Goal: Ask a question: Seek information or help from site administrators or community

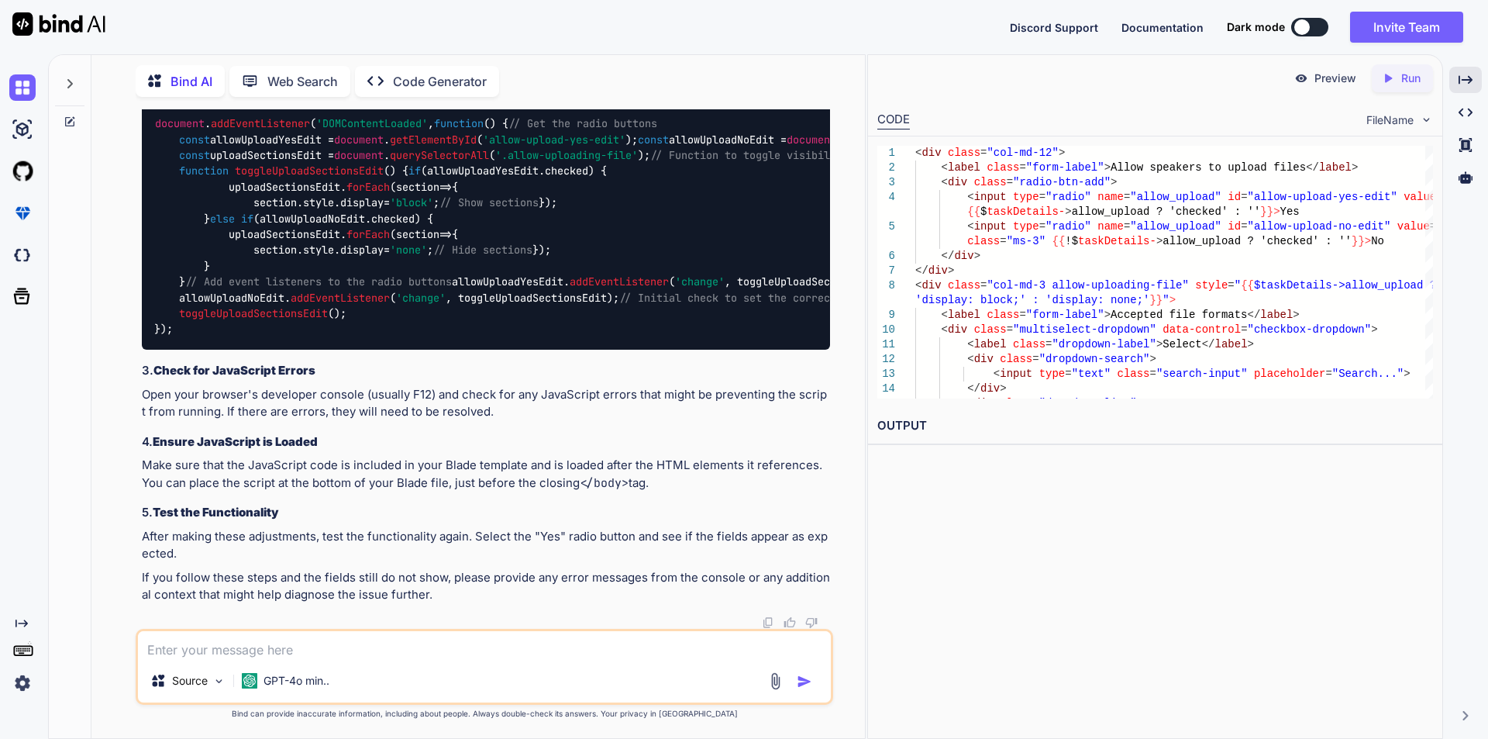
scroll to position [45707, 0]
click at [340, 644] on textarea at bounding box center [484, 645] width 693 height 28
paste textarea "<div class="add-form add-company-form"> <form action="{{ route('update-speaker-…"
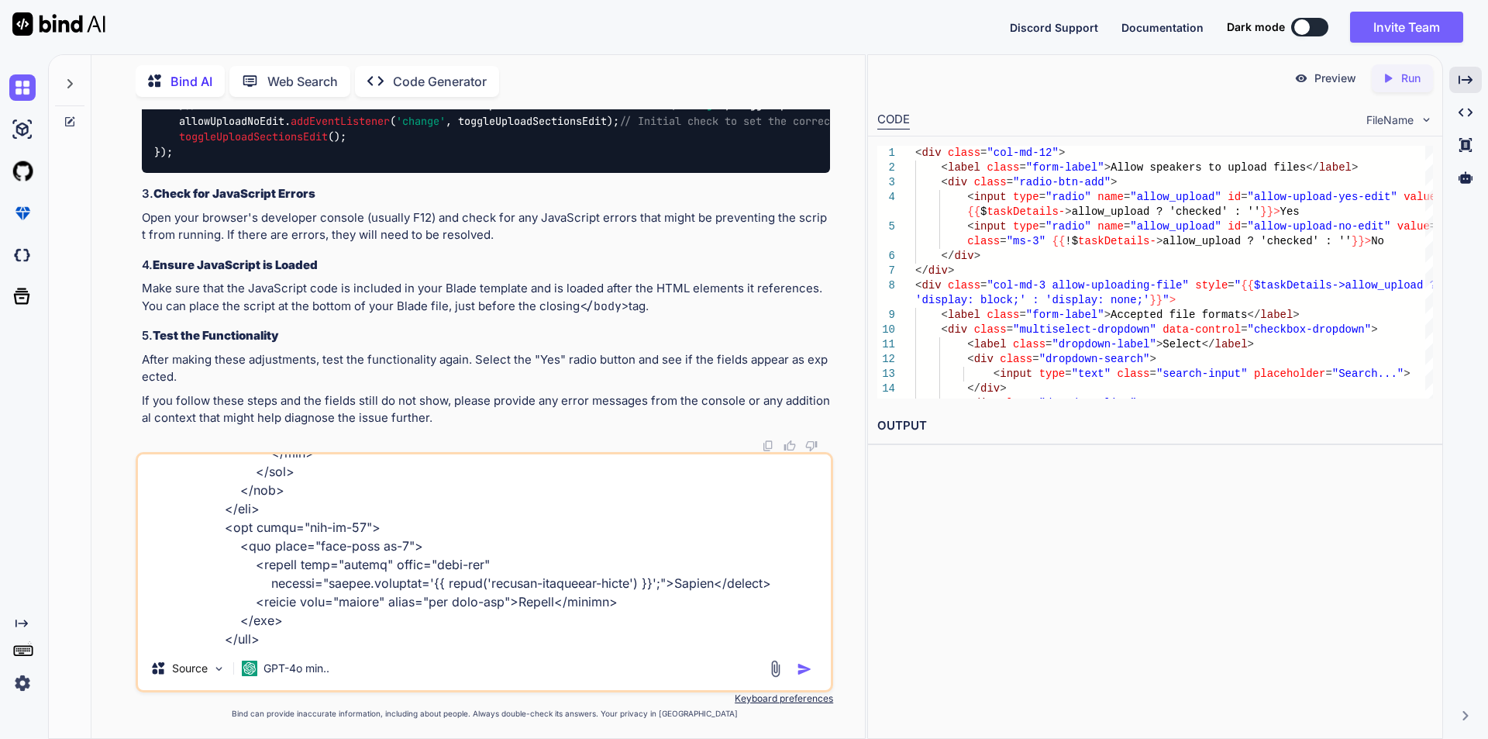
scroll to position [6123, 0]
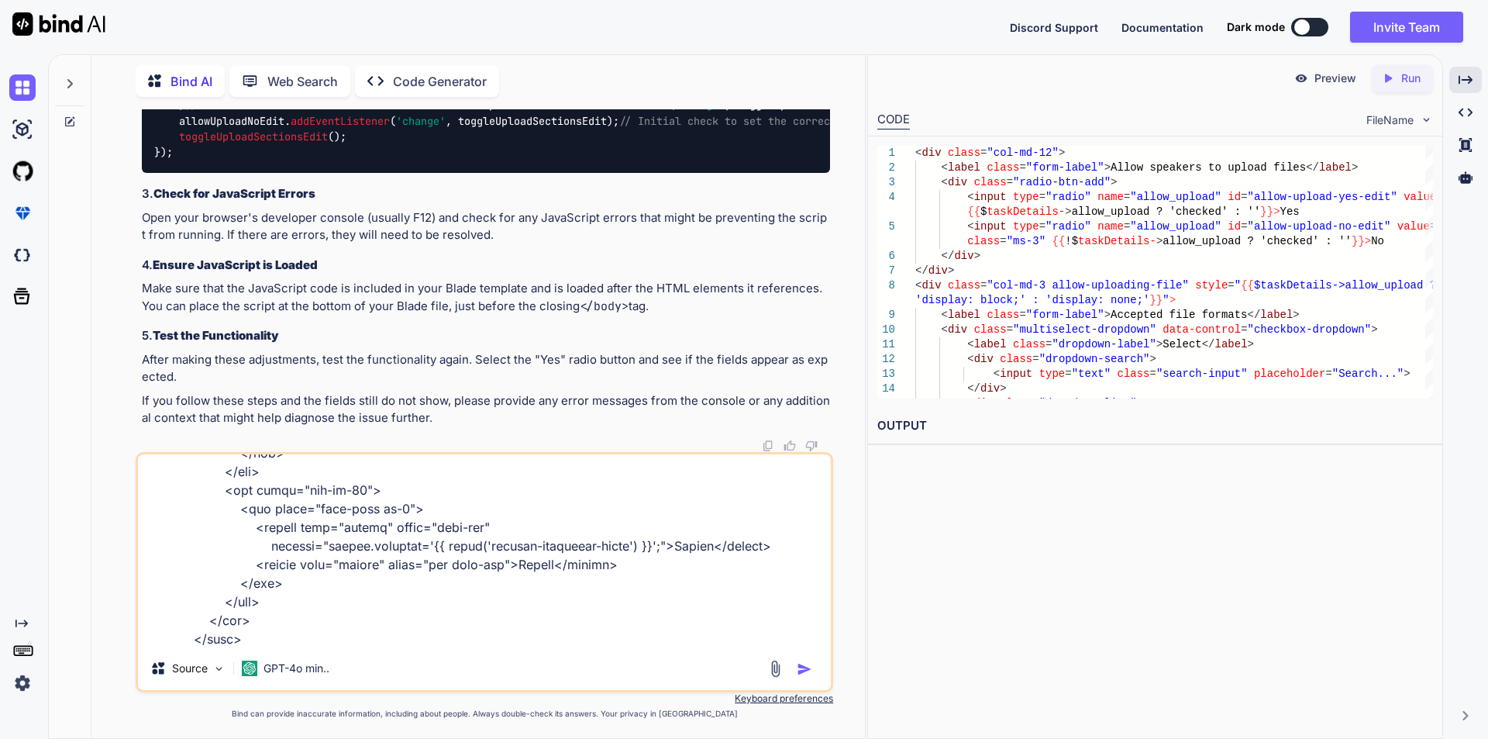
type textarea "<div class="add-form add-company-form"> <form action="{{ route('update-speaker-…"
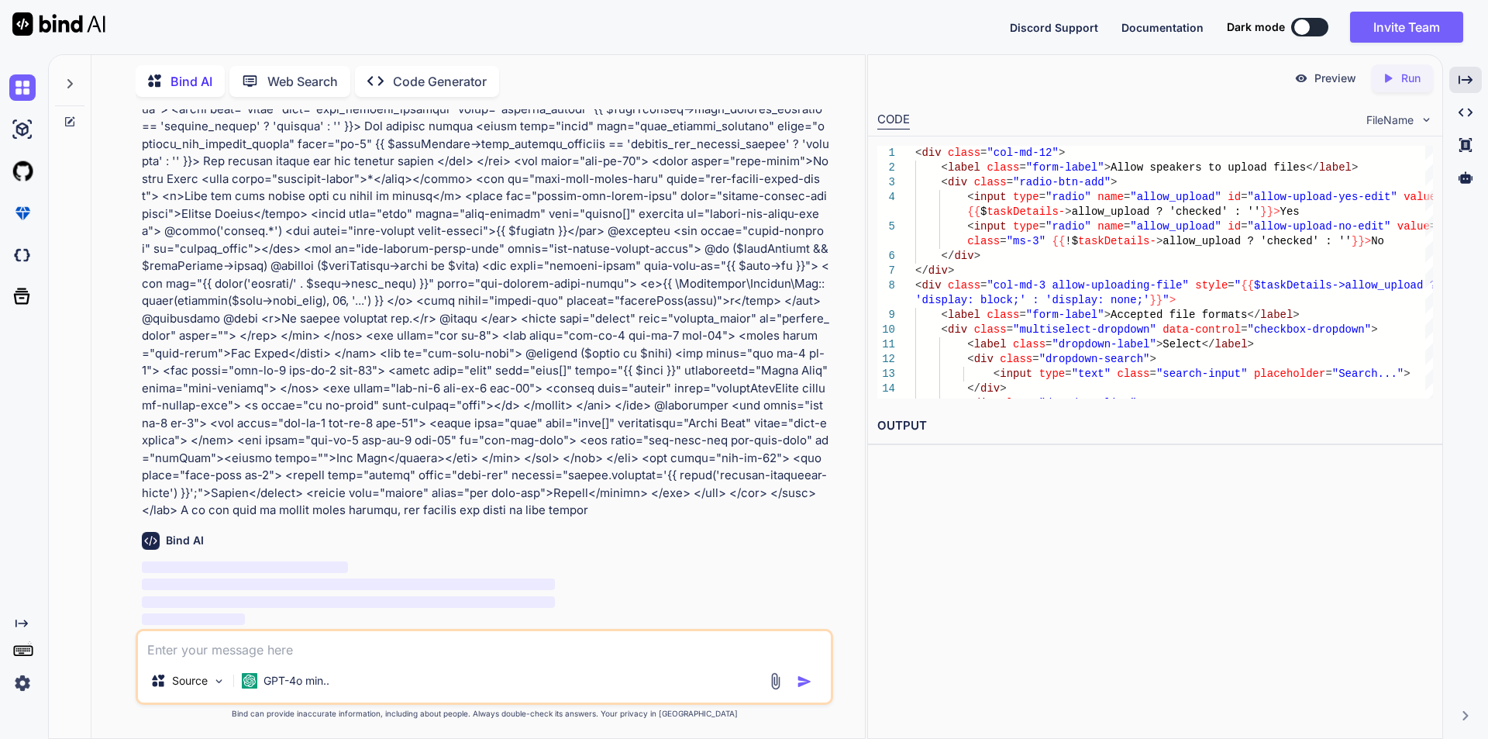
scroll to position [46227, 0]
click at [1467, 74] on icon "Created with Pixso." at bounding box center [1466, 80] width 14 height 14
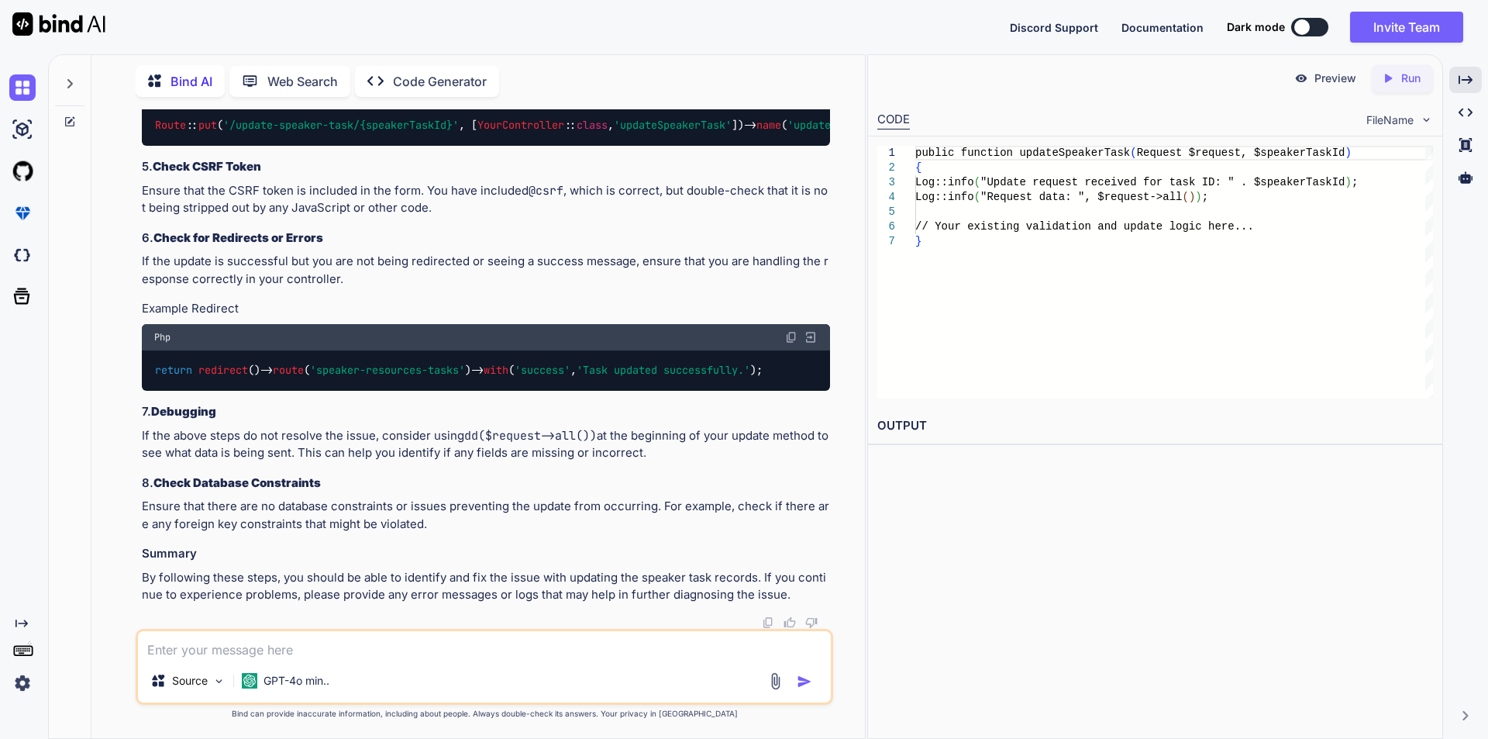
scroll to position [47834, 0]
drag, startPoint x: 474, startPoint y: 298, endPoint x: 178, endPoint y: 280, distance: 297.5
copy code "Log :: info ( "Update request received for task ID: " . $speakerTaskId ); Log :…"
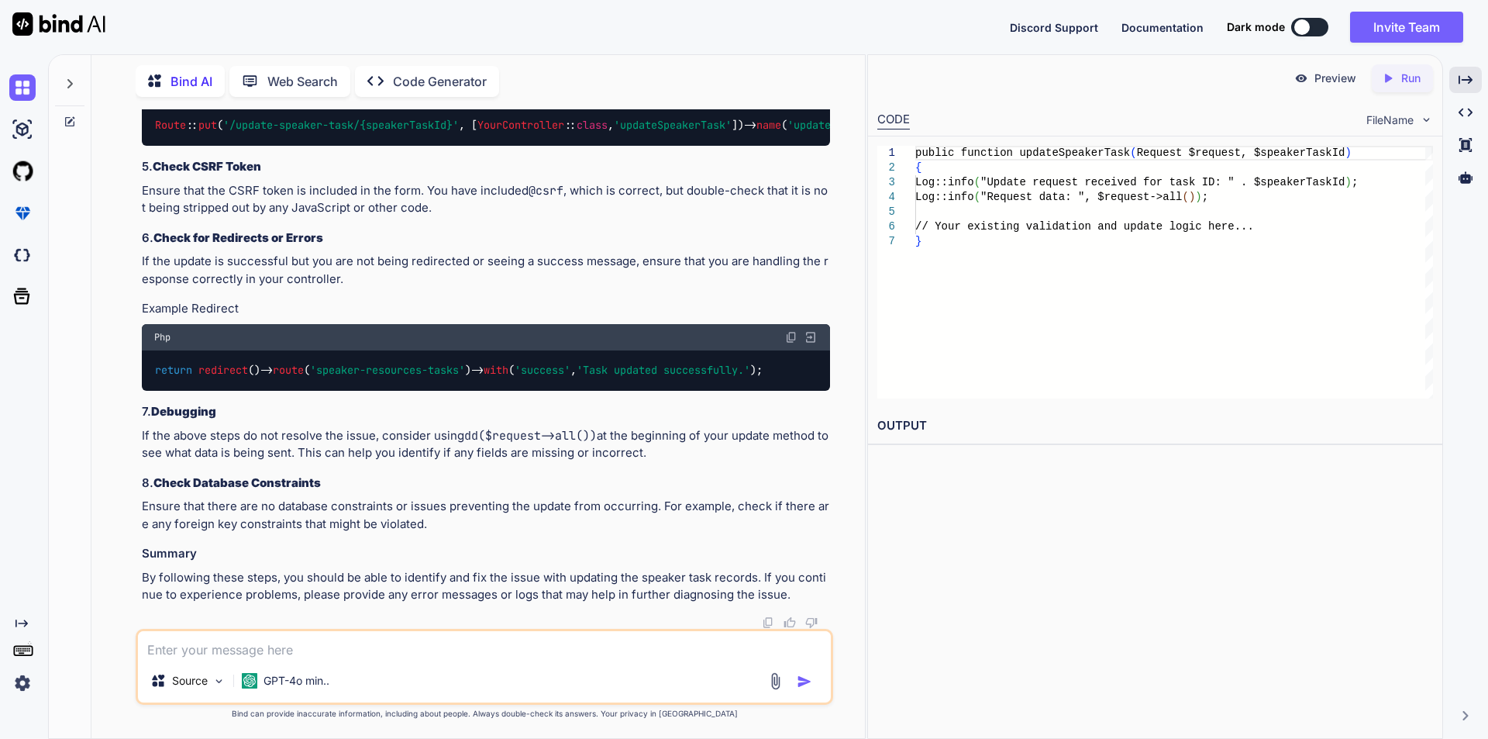
click at [298, 643] on textarea at bounding box center [484, 645] width 693 height 28
click at [252, 655] on textarea "//model fields" at bounding box center [484, 645] width 693 height 28
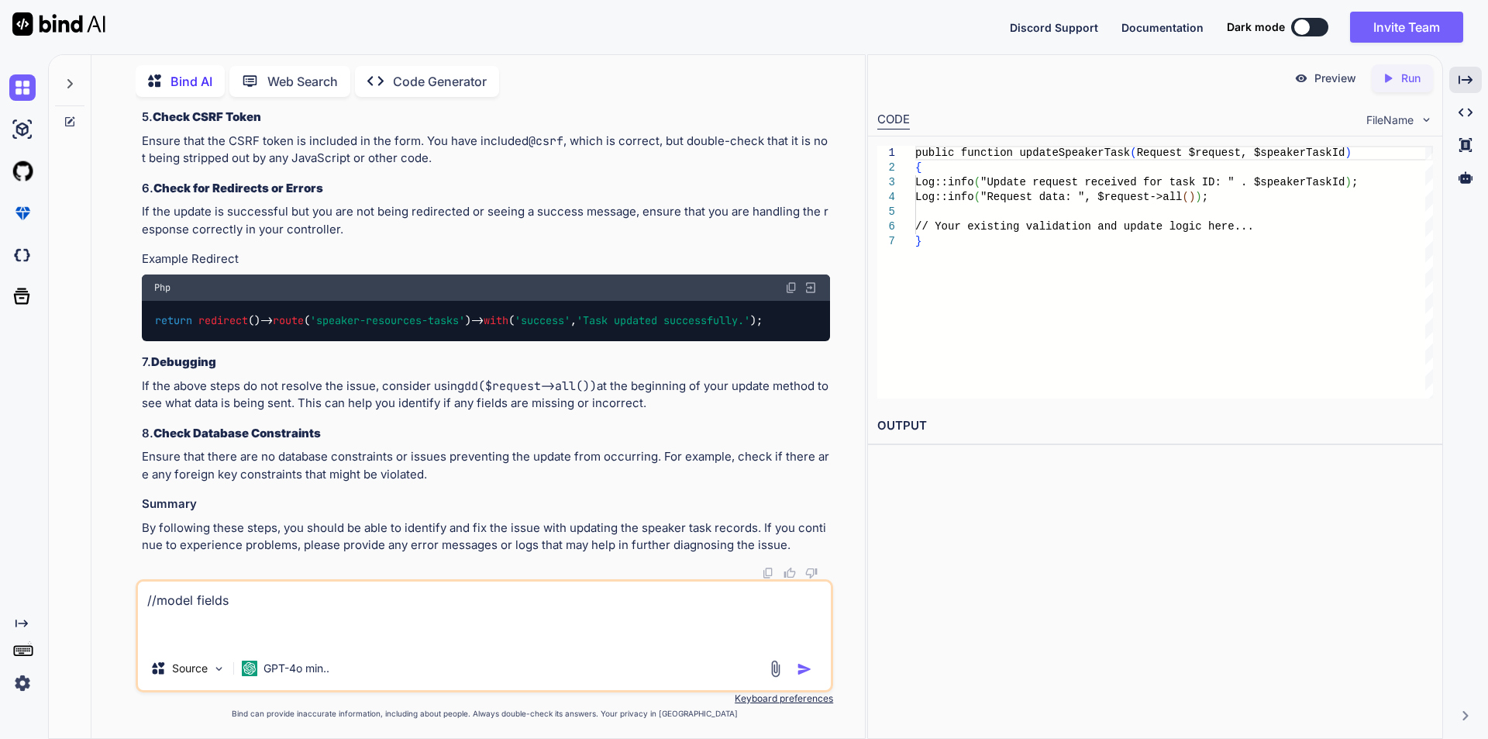
paste textarea "protected $fillable = [ 'task_id', 'allow_upload', 'accepted_file_formats', 'ma…"
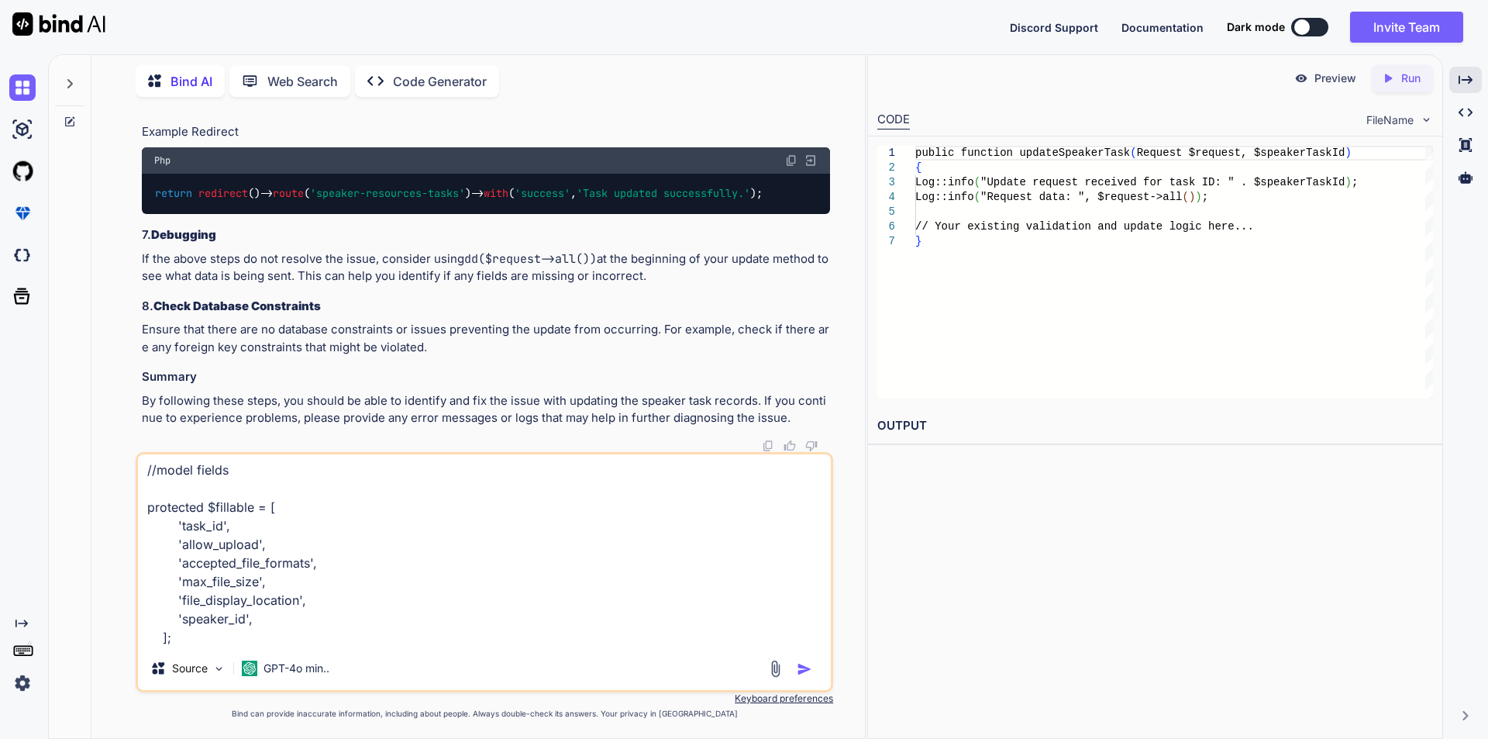
scroll to position [40, 0]
click at [219, 633] on textarea "//model fields protected $fillable = [ 'task_id', 'allow_upload', 'accepted_fil…" at bounding box center [484, 550] width 693 height 192
paste textarea "public function editSpeakerTask($speakerTaskId) { // Fetch the task details alo…"
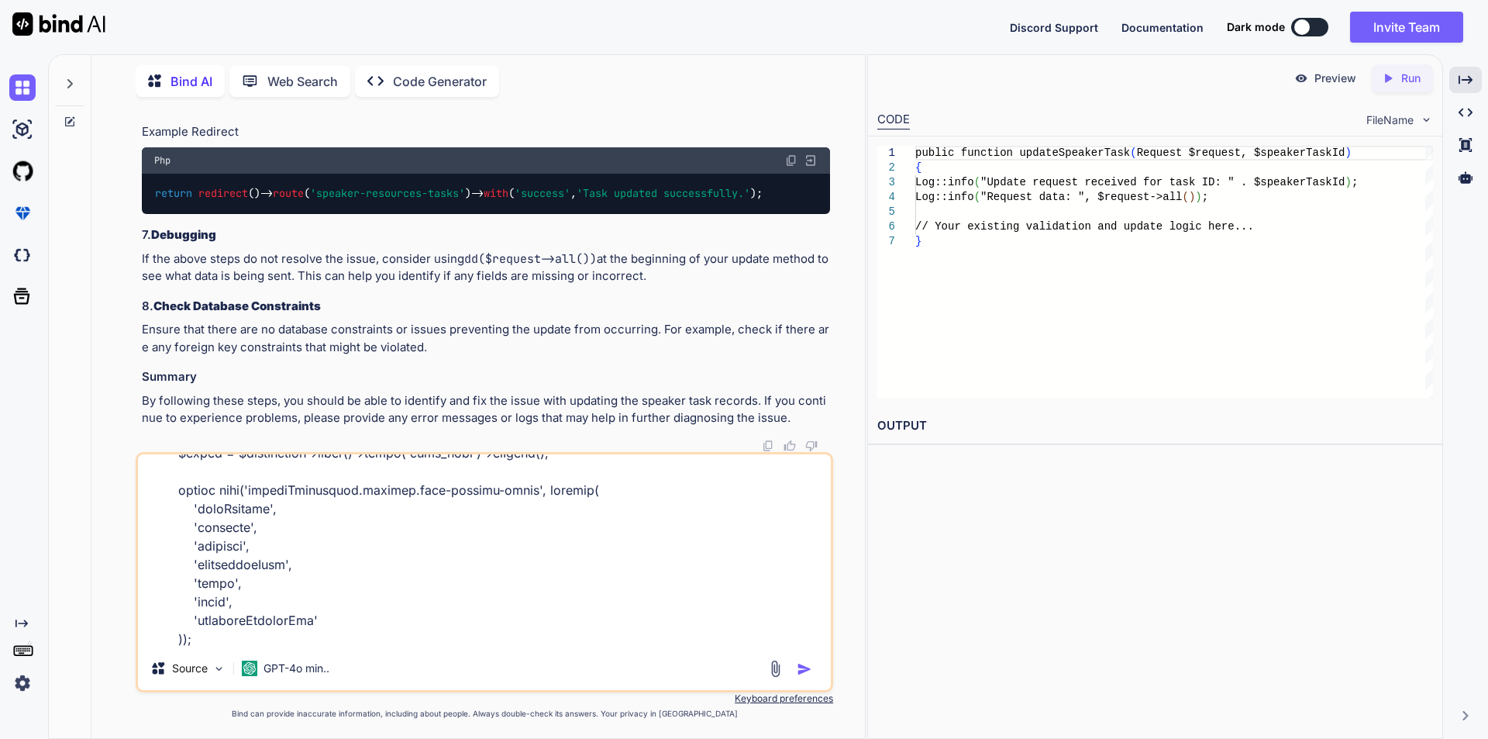
scroll to position [764, 0]
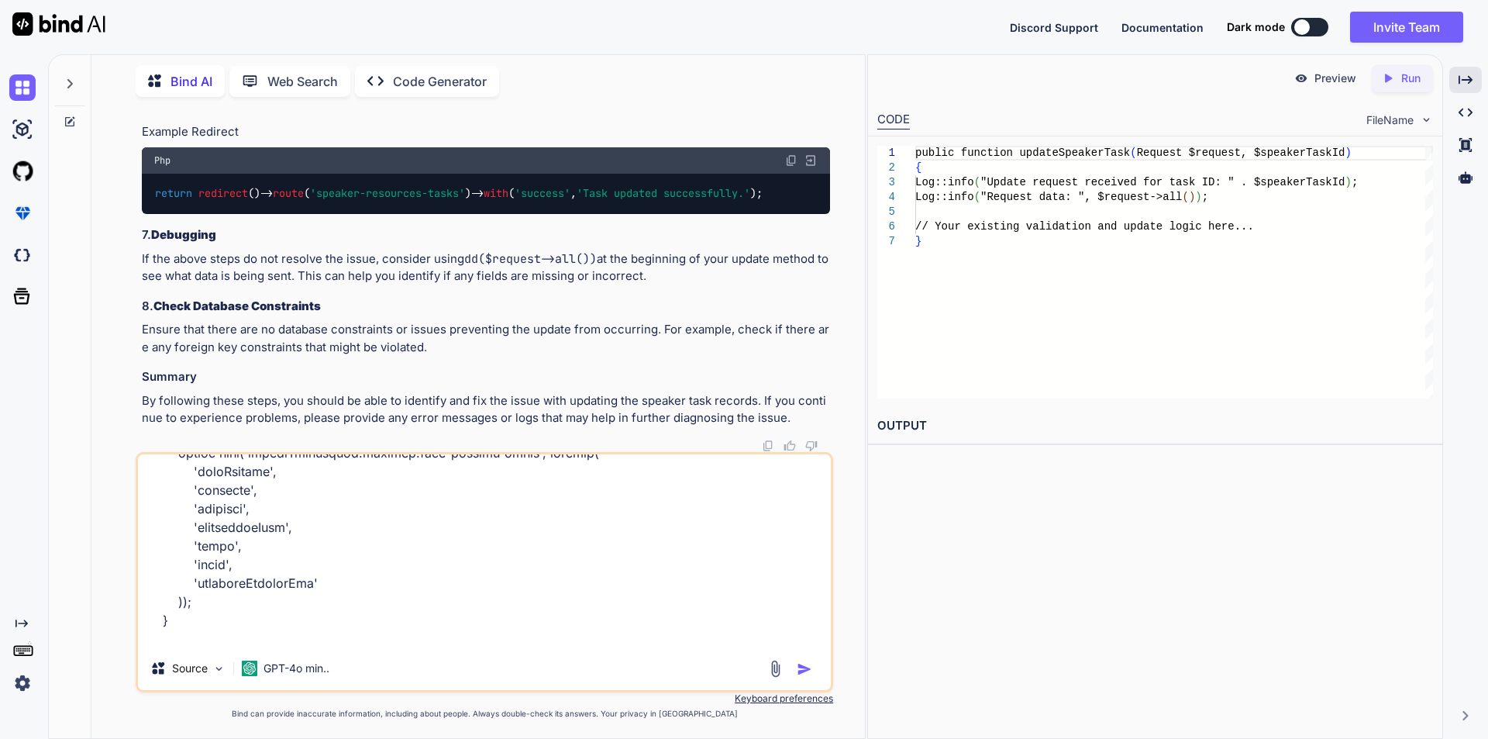
click at [155, 637] on textarea at bounding box center [484, 550] width 693 height 192
drag, startPoint x: 151, startPoint y: 626, endPoint x: 180, endPoint y: 627, distance: 28.7
click at [151, 626] on textarea at bounding box center [484, 550] width 693 height 192
paste textarea "<div class="col-md-12"> <label class="form-label">Allow speakers to upload file…"
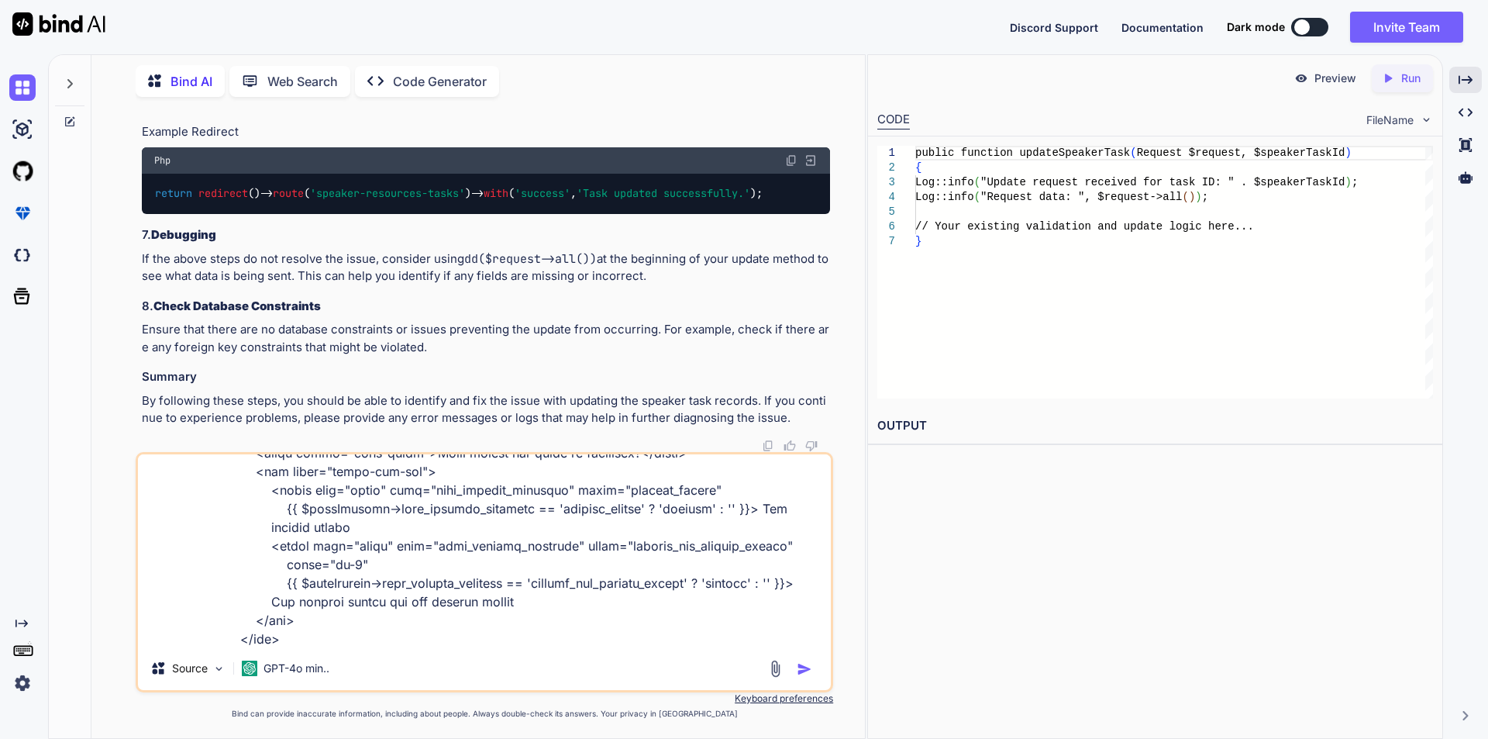
scroll to position [2254, 0]
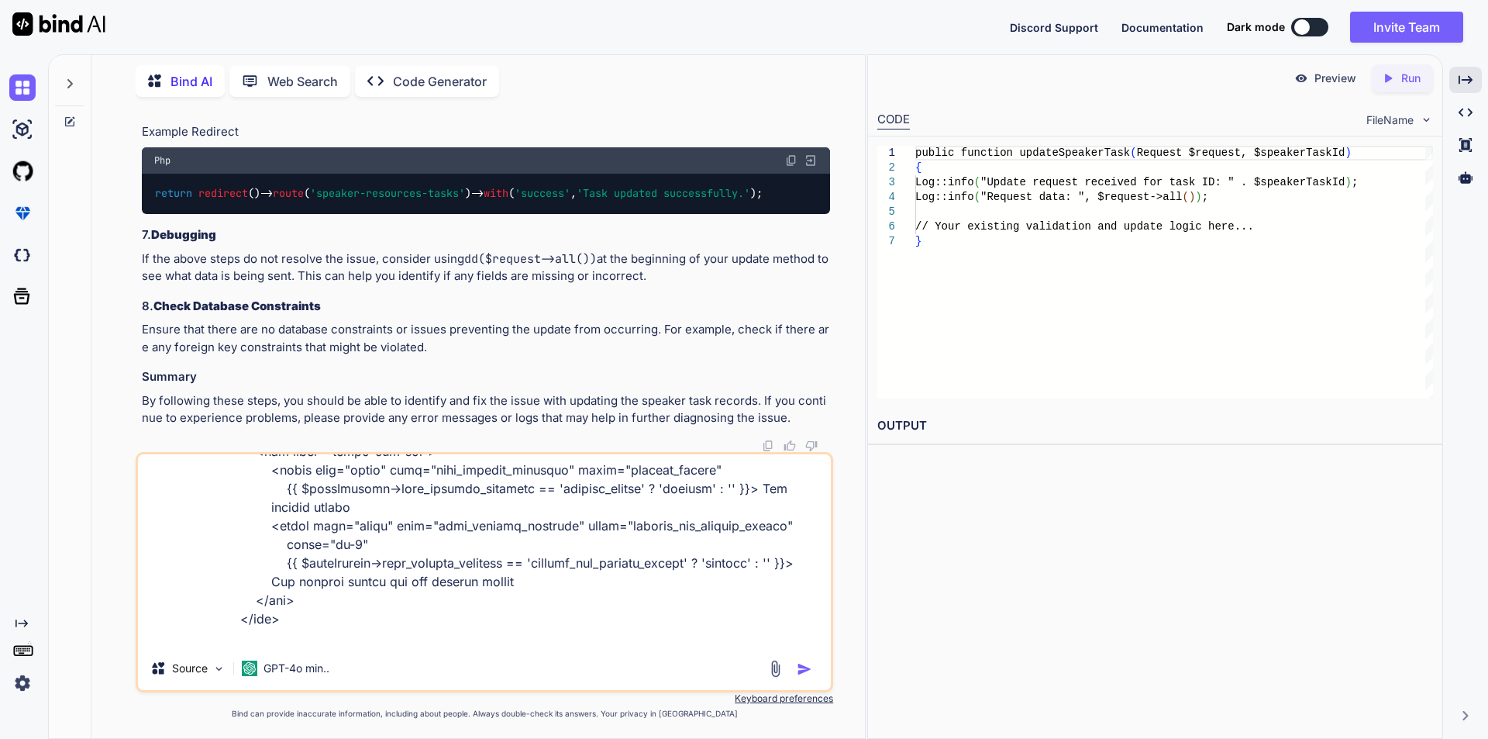
drag, startPoint x: 701, startPoint y: 636, endPoint x: 643, endPoint y: 626, distance: 58.2
click at [643, 626] on textarea at bounding box center [484, 550] width 693 height 192
click at [784, 622] on textarea at bounding box center [484, 550] width 693 height 192
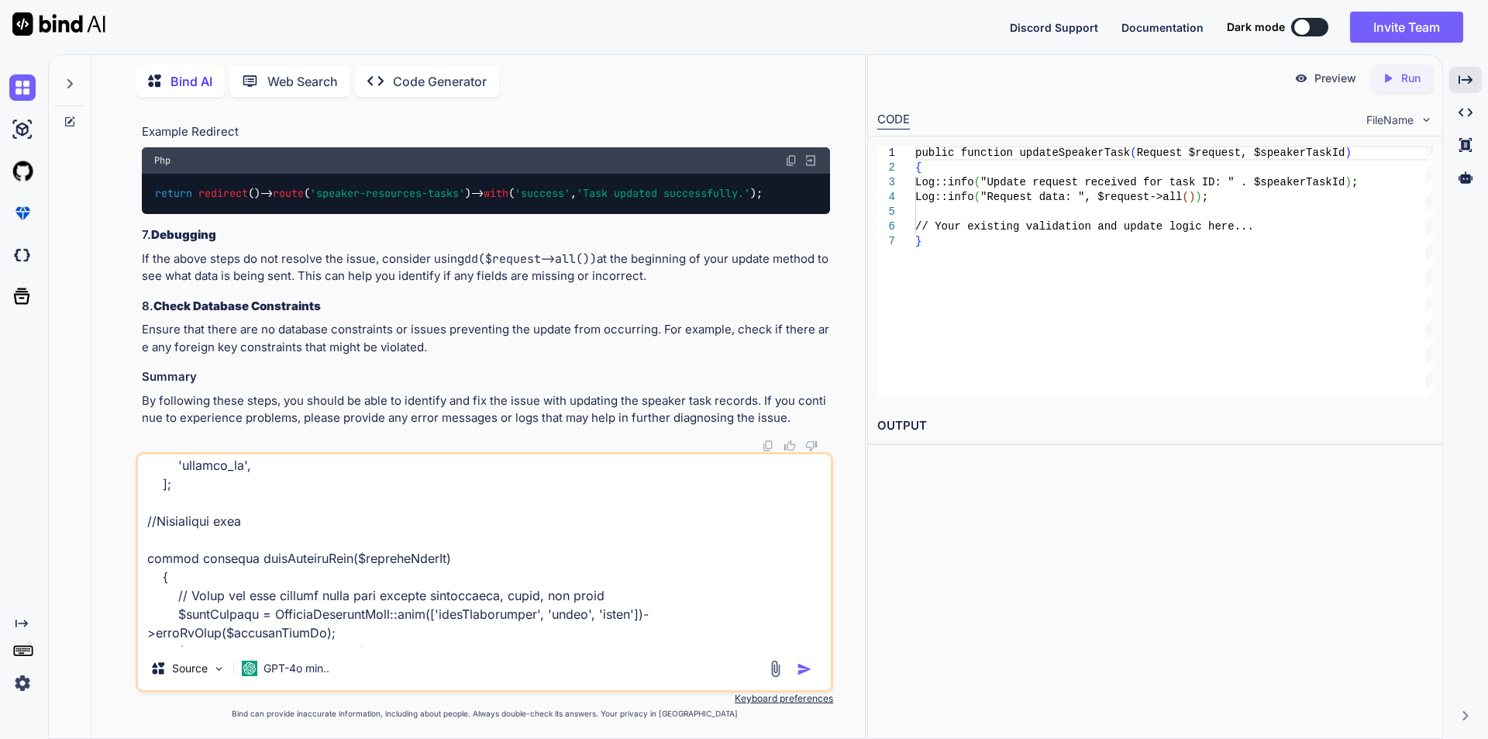
scroll to position [0, 0]
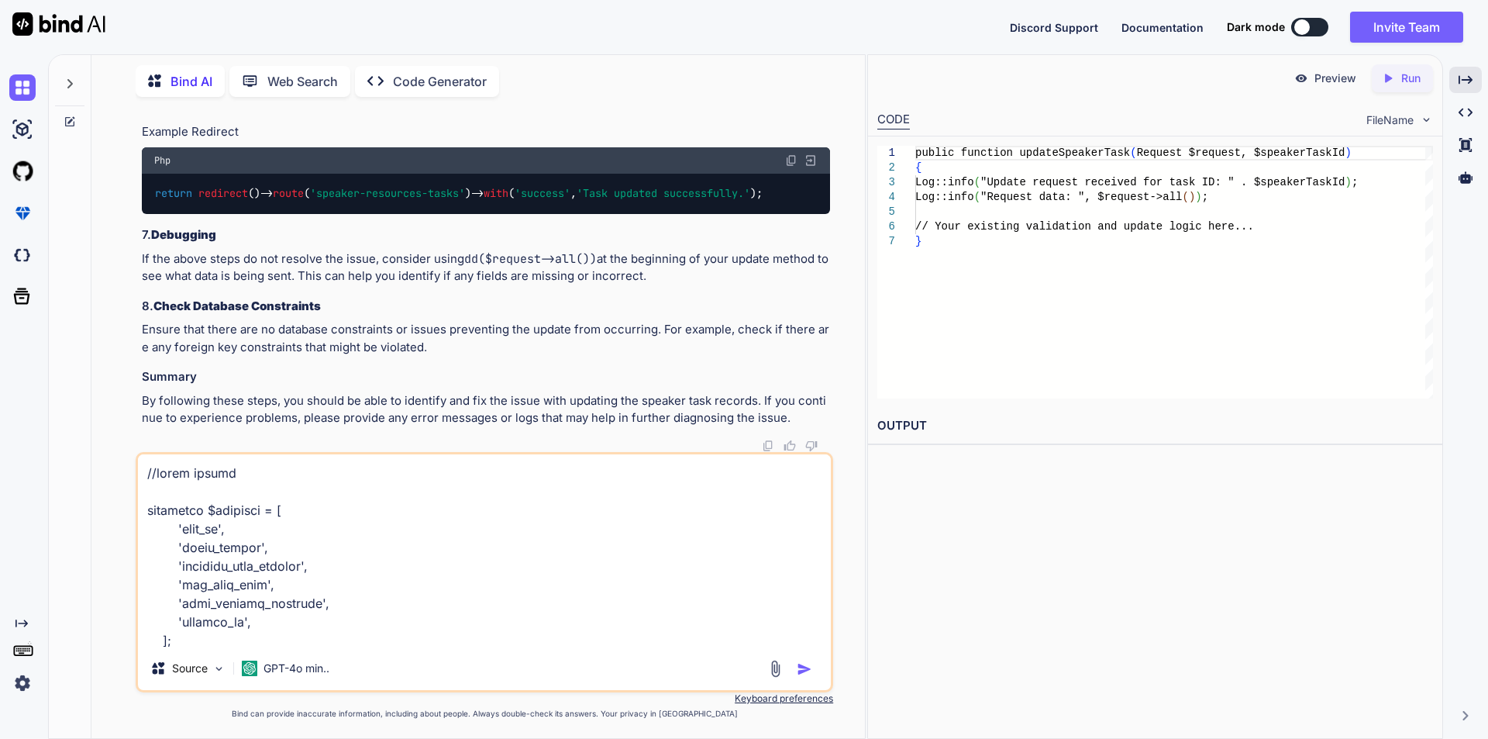
drag, startPoint x: 148, startPoint y: 512, endPoint x: 195, endPoint y: 557, distance: 65.2
click at [195, 557] on textarea at bounding box center [484, 550] width 693 height 192
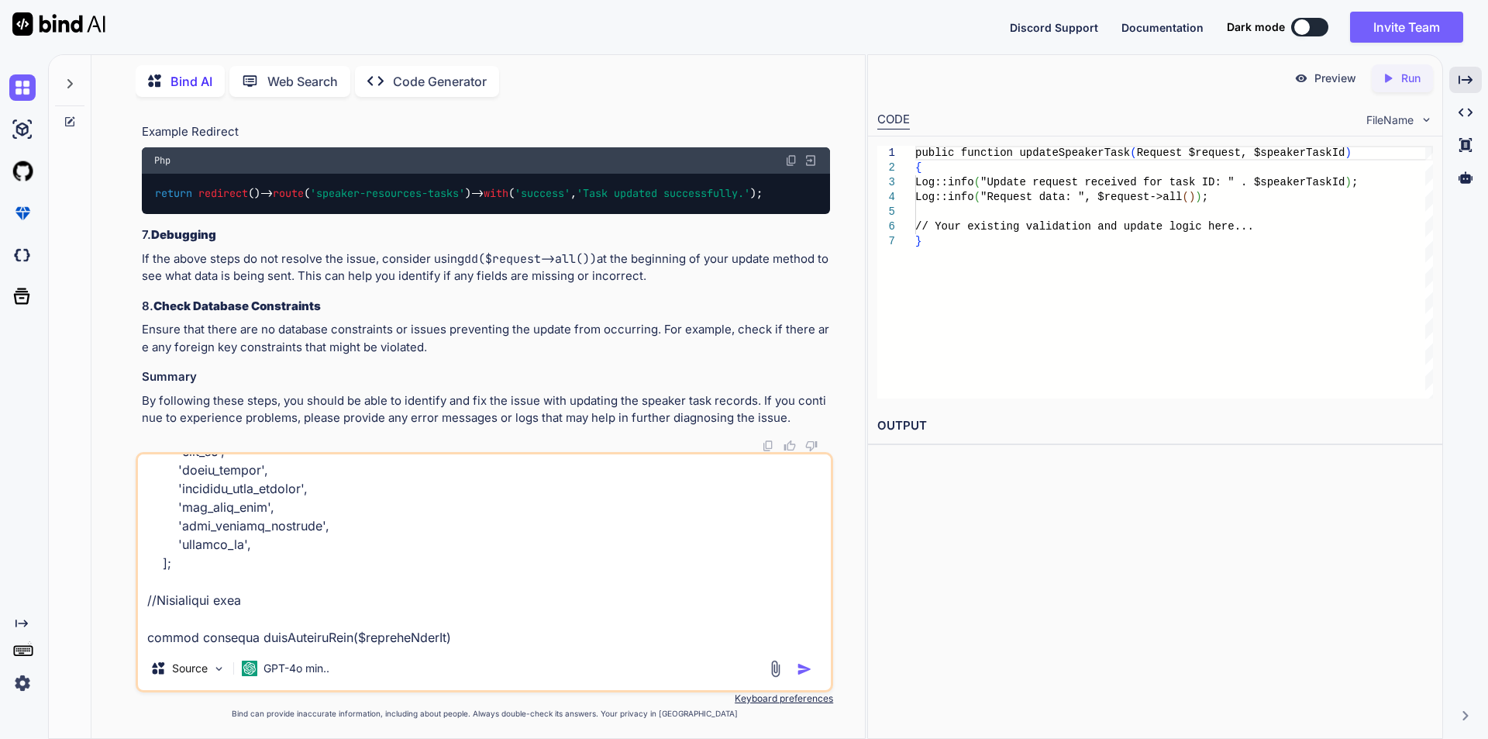
click at [182, 562] on textarea at bounding box center [484, 550] width 693 height 192
paste textarea "class SpeakerUploadSettings extends Model { use HasFactory, SoftDeletes; protec…"
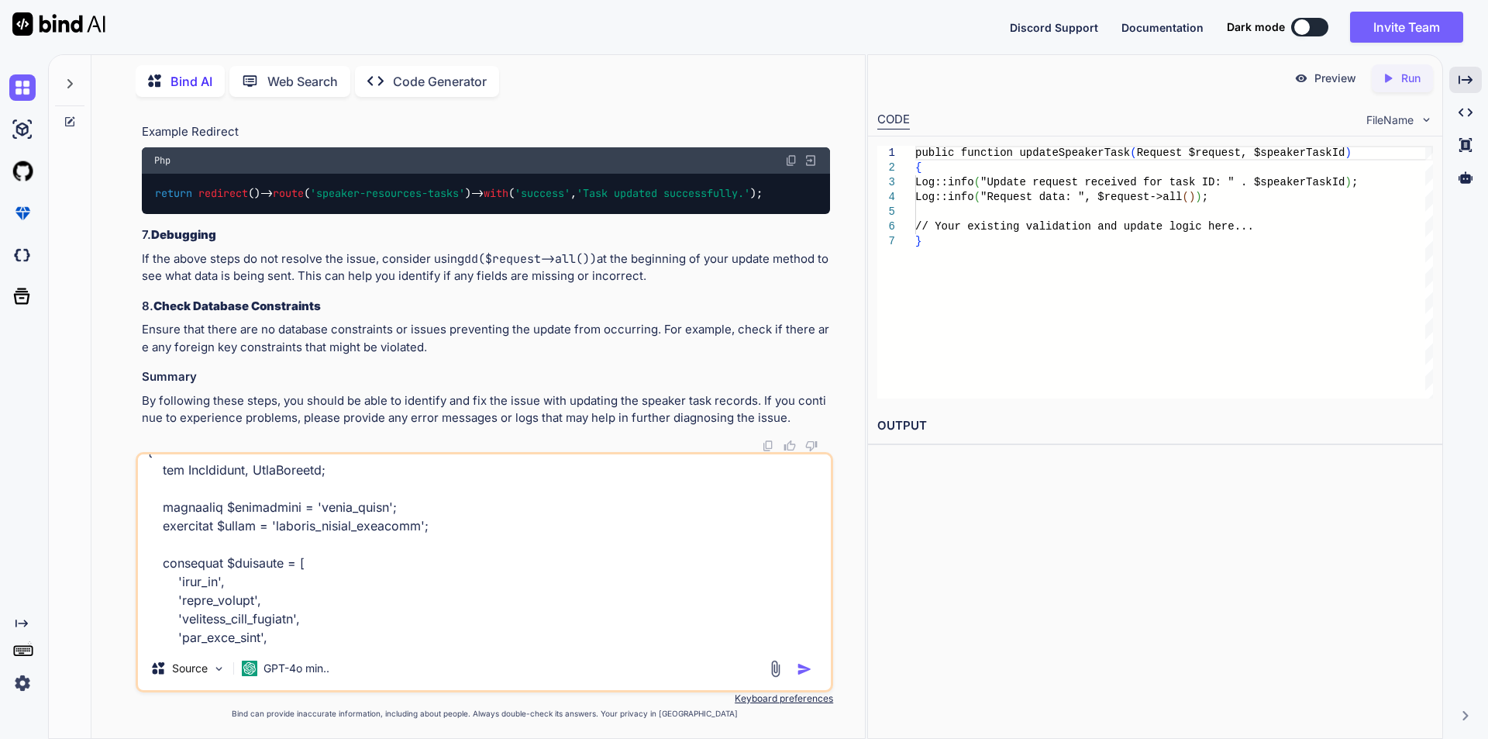
scroll to position [429, 0]
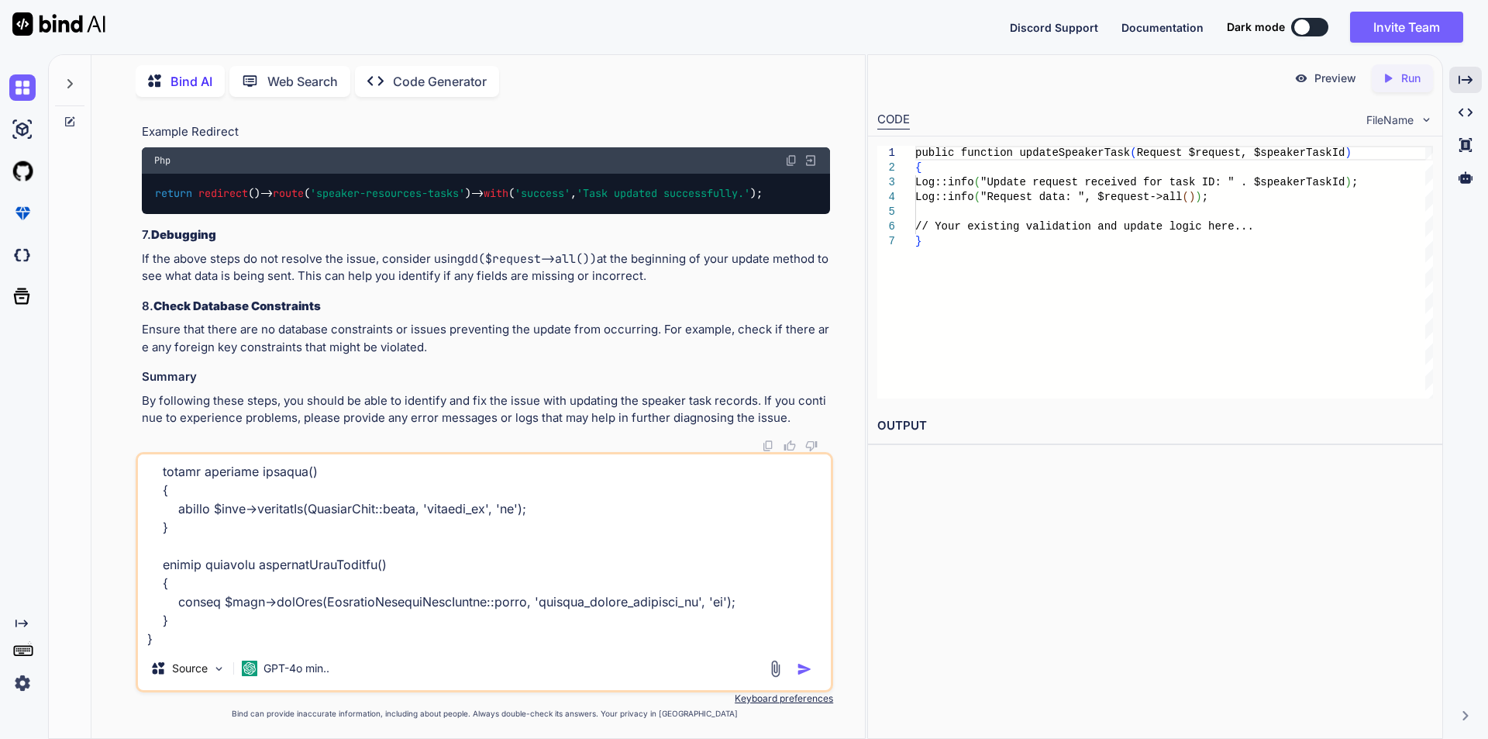
type textarea "//model fields class SpeakerUploadSettings extends Model { use HasFactory, Soft…"
click at [797, 673] on img "button" at bounding box center [805, 669] width 16 height 16
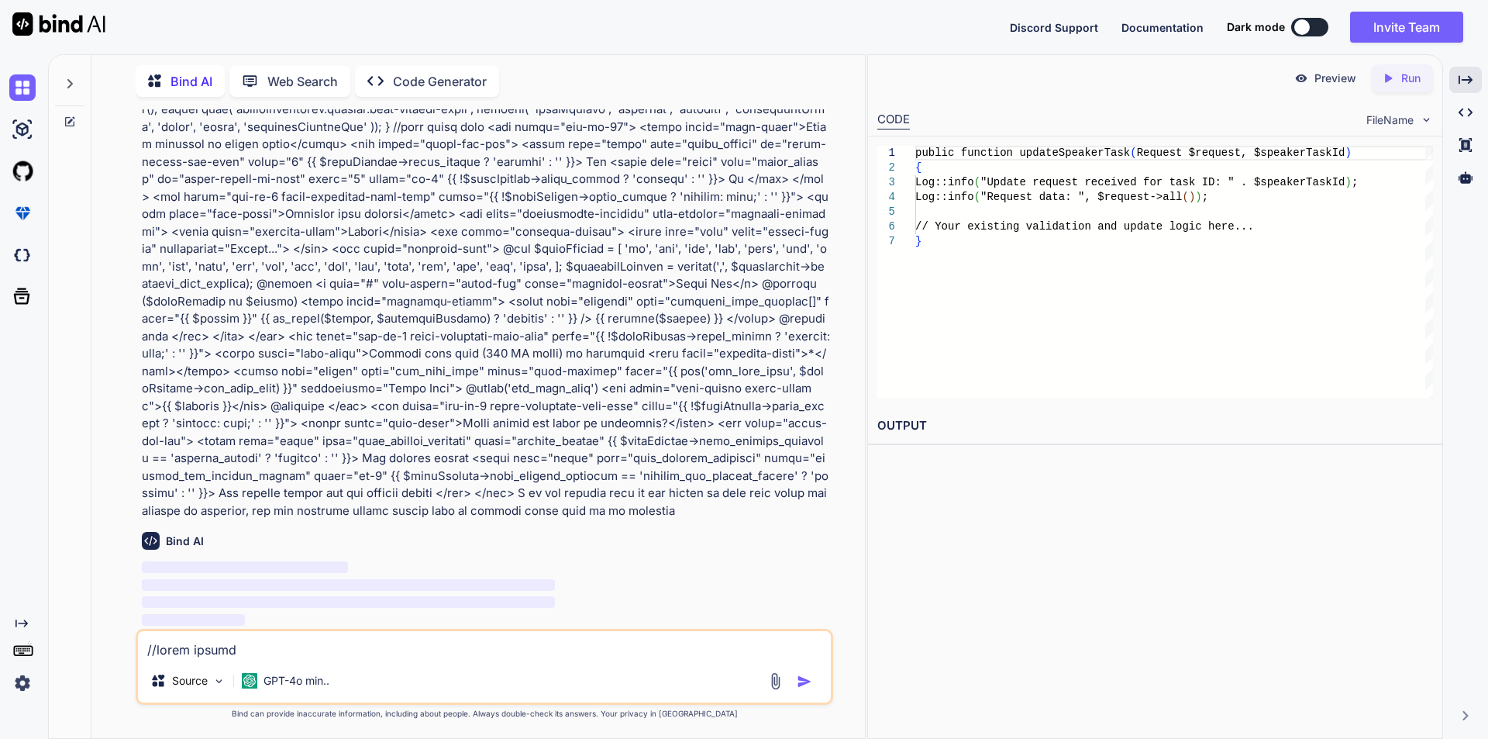
scroll to position [49383, 0]
click at [1467, 78] on icon "Created with Pixso." at bounding box center [1466, 80] width 14 height 14
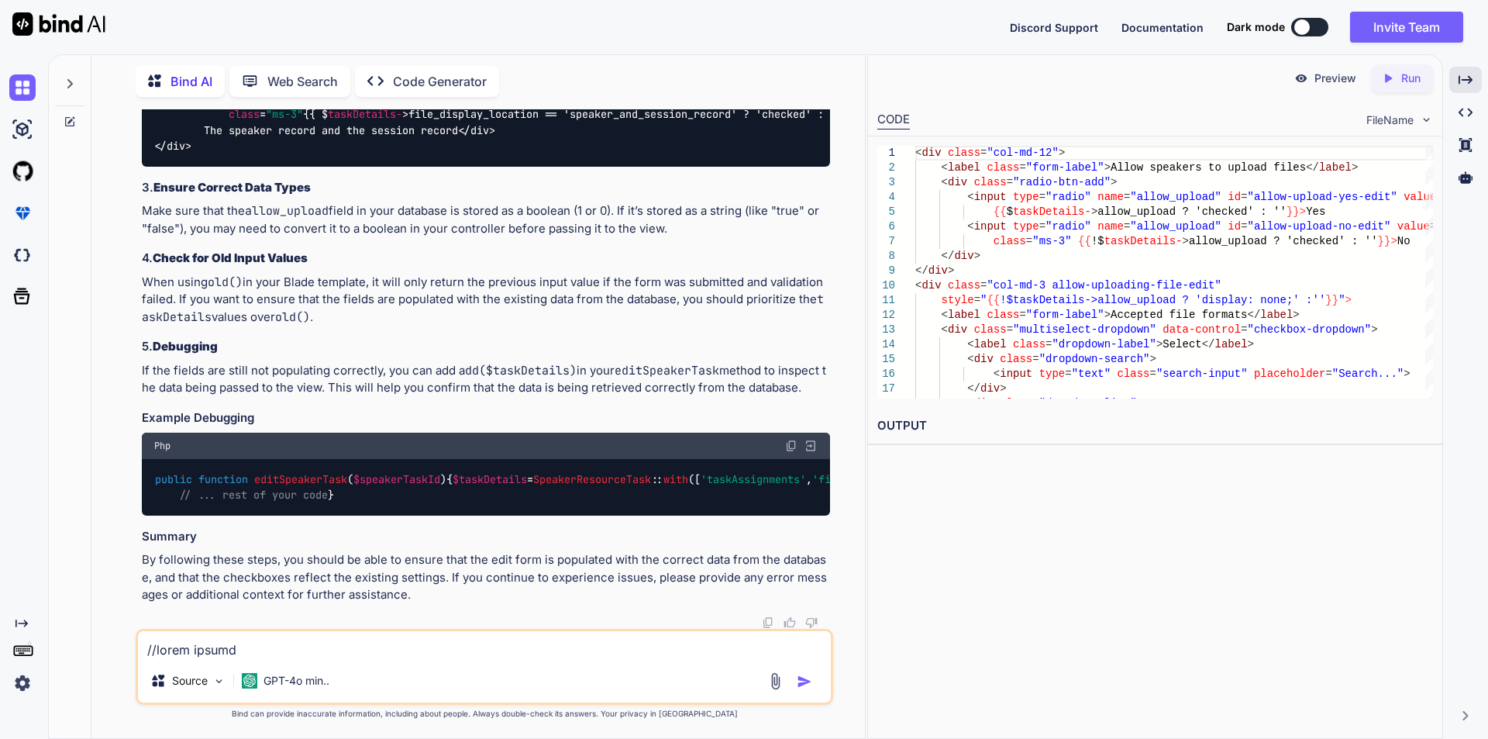
scroll to position [49848, 0]
click at [1459, 75] on icon "Created with Pixso." at bounding box center [1466, 80] width 14 height 14
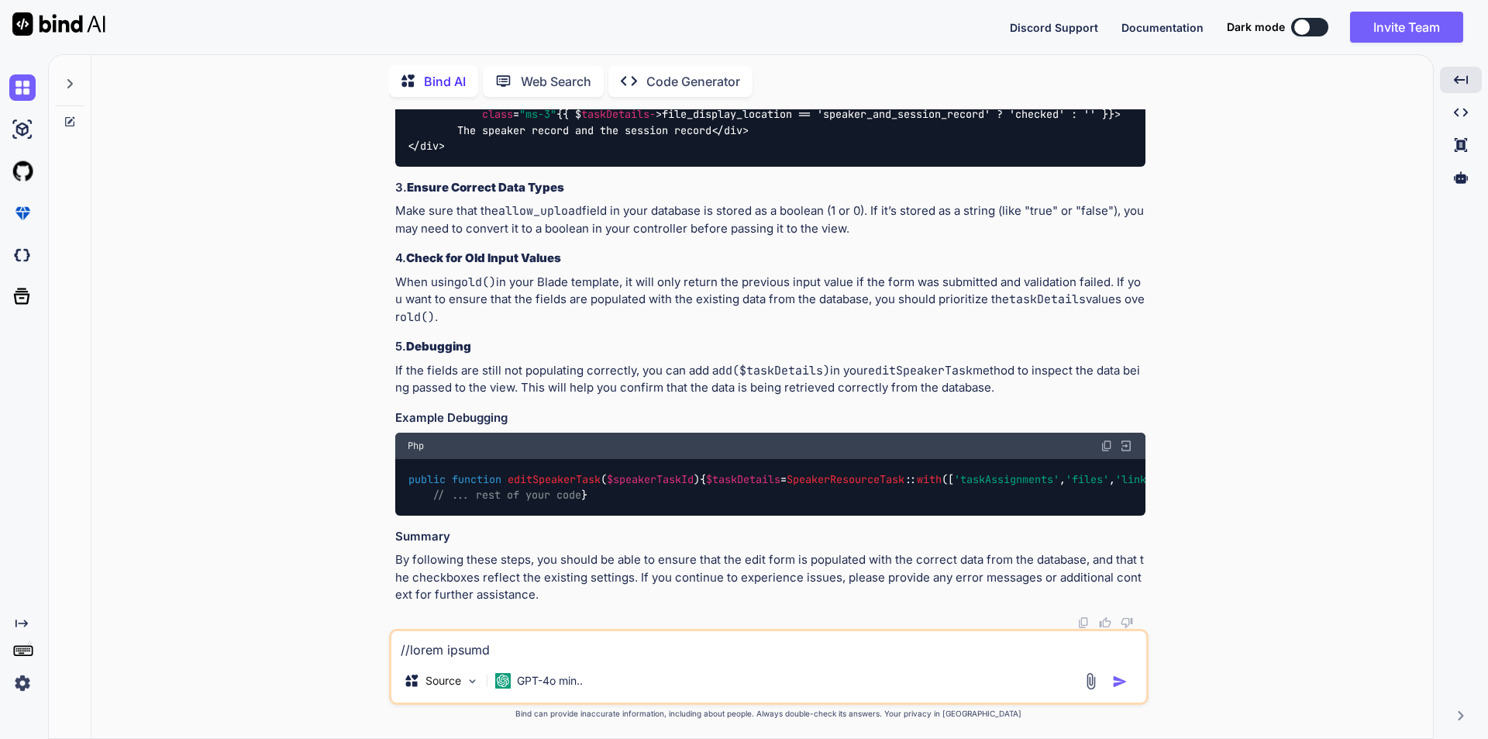
scroll to position [48676, 0]
drag, startPoint x: 410, startPoint y: 216, endPoint x: 447, endPoint y: 336, distance: 124.8
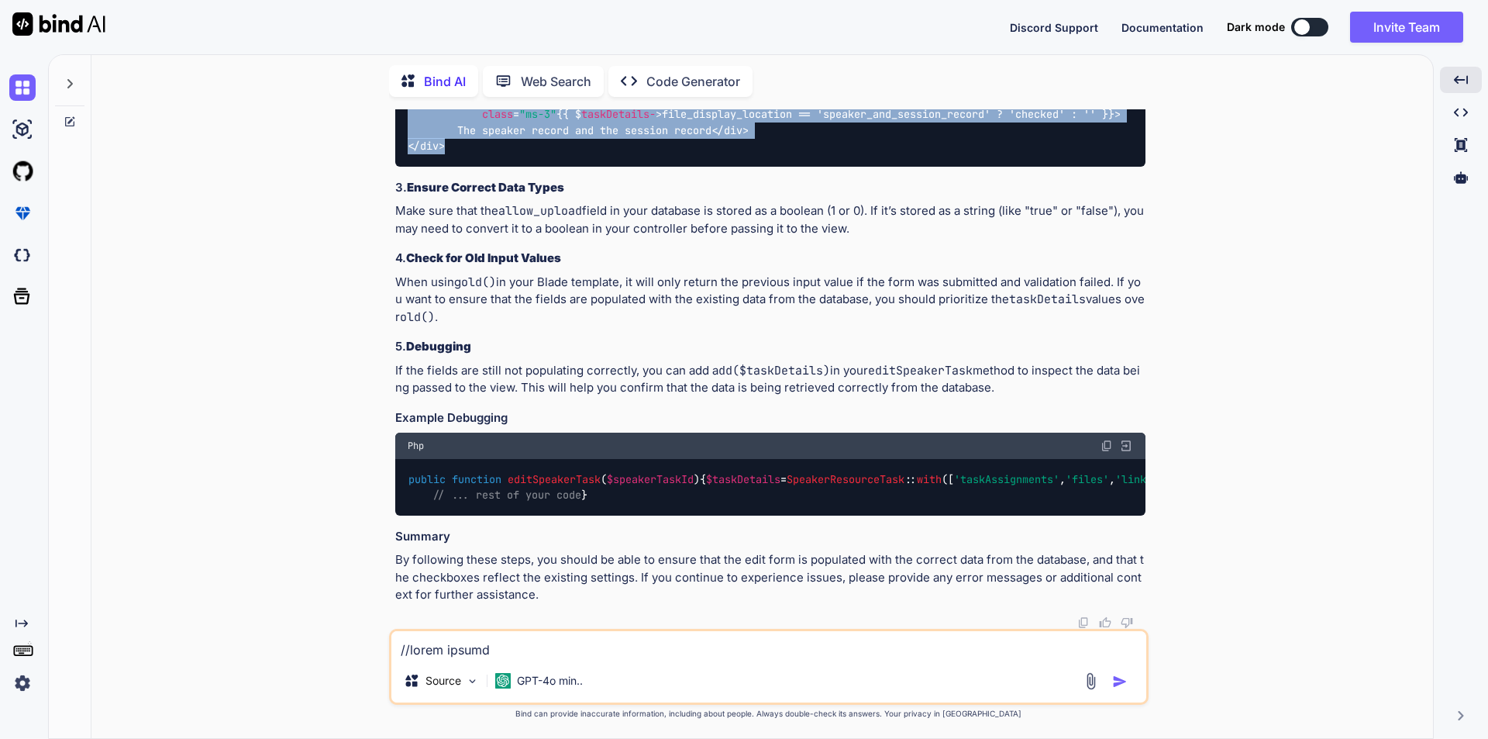
copy code "< div class = "col-md-12" > < label class = "form-label" > Allow speakers to up…"
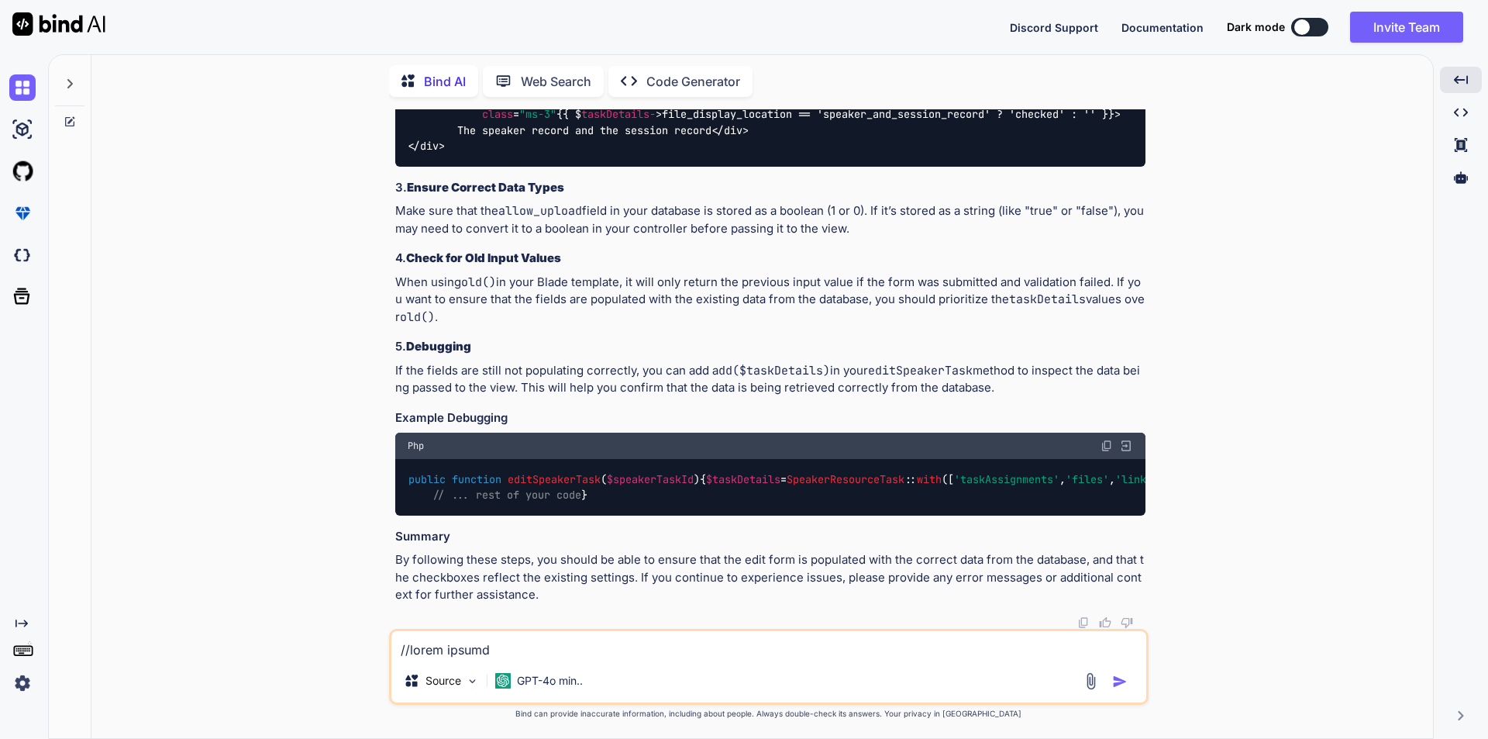
click at [647, 459] on div "public function editSpeakerTask ( $speakerTaskId ) { $taskDetails = SpeakerReso…" at bounding box center [770, 487] width 750 height 57
drag, startPoint x: 540, startPoint y: 462, endPoint x: 434, endPoint y: 463, distance: 105.4
click at [434, 471] on code "public function editSpeakerTask ( $speakerTaskId ) { $taskDetails = SpeakerReso…" at bounding box center [1044, 487] width 1272 height 32
copy code "dd ( $taskDetails );"
click at [751, 474] on div "public function editSpeakerTask ( $speakerTaskId ) { $taskDetails = SpeakerReso…" at bounding box center [770, 487] width 750 height 57
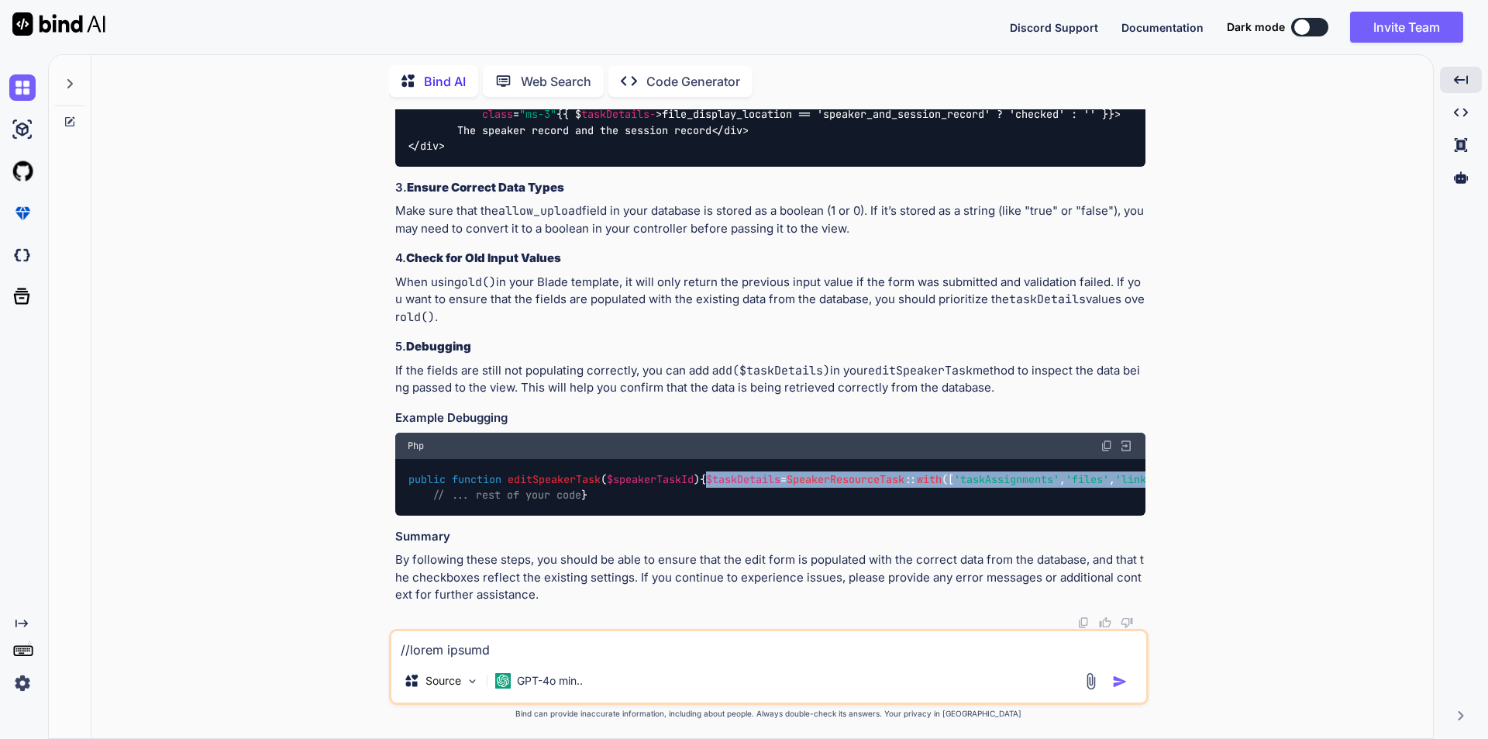
drag, startPoint x: 539, startPoint y: 464, endPoint x: 435, endPoint y: 449, distance: 104.9
click at [435, 471] on code "public function editSpeakerTask ( $speakerTaskId ) { $taskDetails = SpeakerReso…" at bounding box center [1044, 487] width 1272 height 32
copy code "$taskDetails = SpeakerResourceTask :: with ([ 'taskAssignments' , 'files' , 'li…"
click at [547, 654] on textarea at bounding box center [768, 645] width 755 height 28
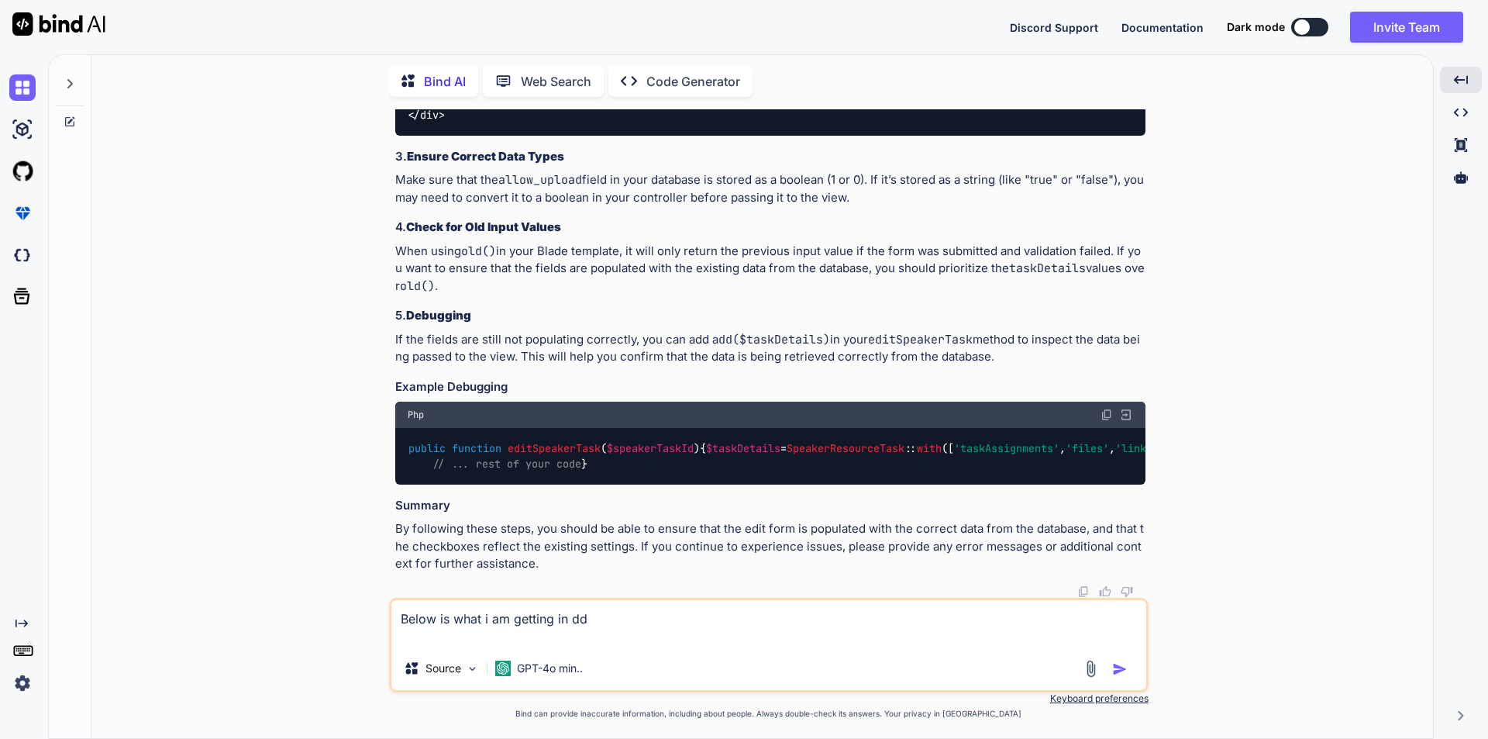
paste textarea "Lor\Ipsumd\SitametConsecteTura {#976 ▼ // eli\Sedd\Eiusmodtemp\IncidiDuntutlabo…"
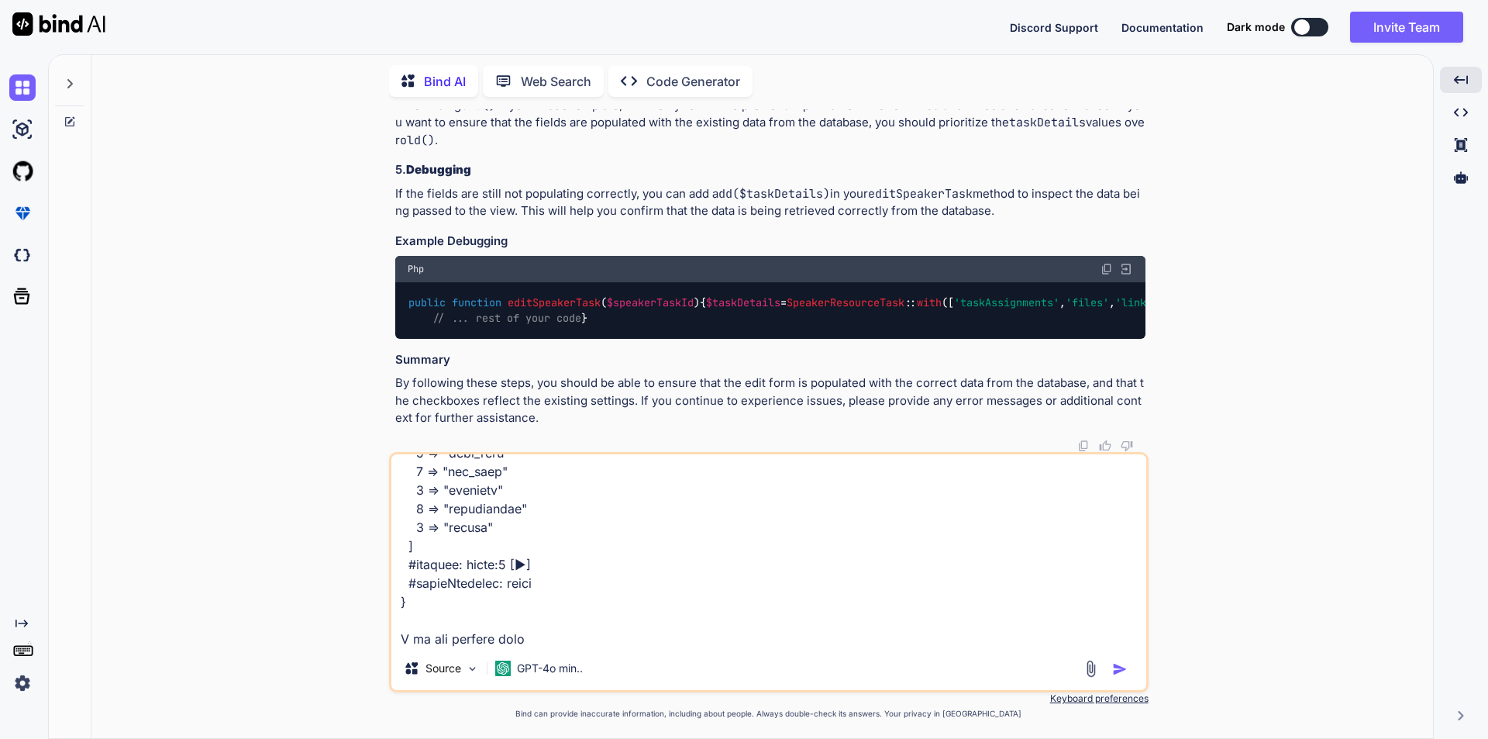
scroll to position [2347, 0]
paste textarea "SpeakerUploadSettings"
type textarea "Lorem ip dolo s am consect ad el Sed\Doeius\TemporiNcididunTutl {#556 ▼ // etd\…"
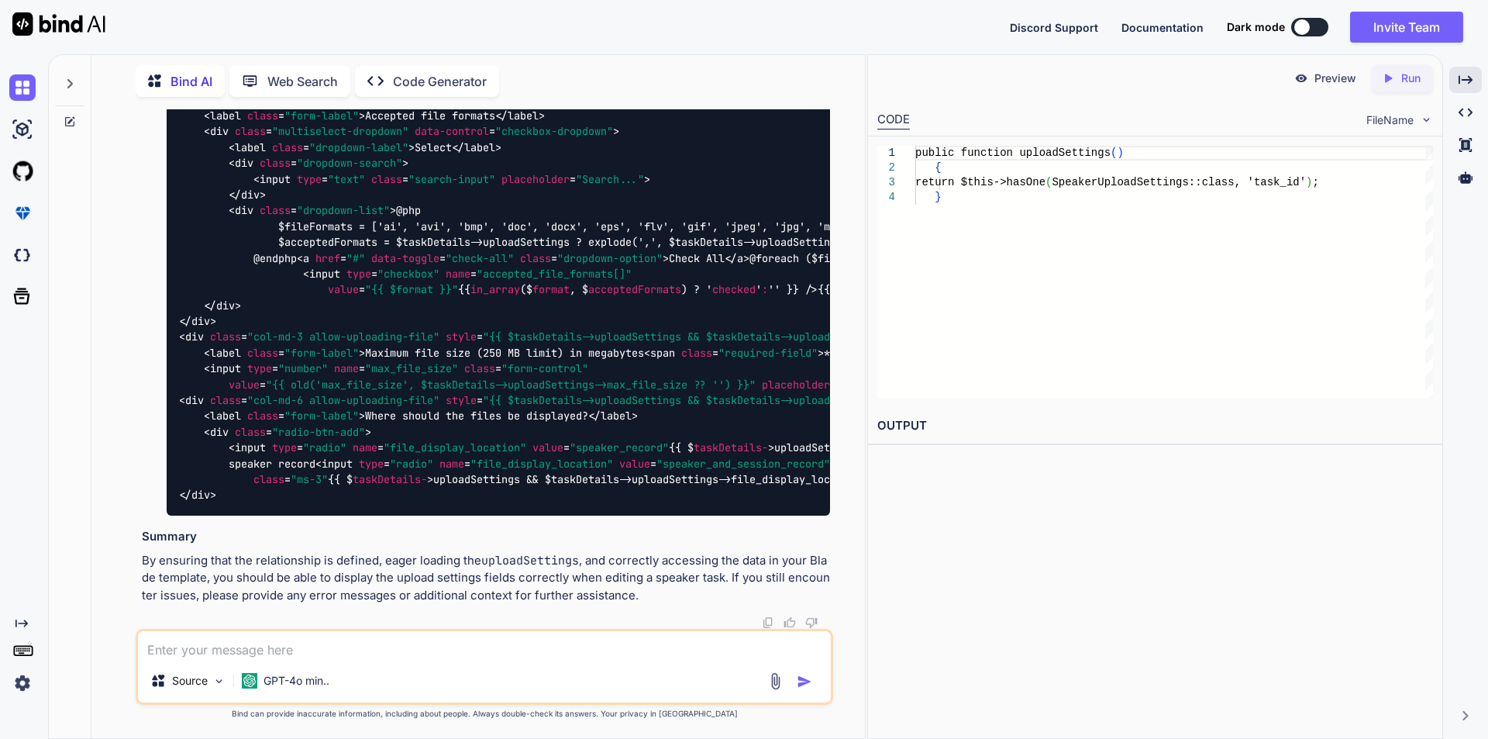
scroll to position [0, 0]
drag, startPoint x: 816, startPoint y: 265, endPoint x: 207, endPoint y: 261, distance: 608.5
copy code "$taskDetails = SpeakerResourceTask :: with ([ 'taskAssignments' , 'files' , 'li…"
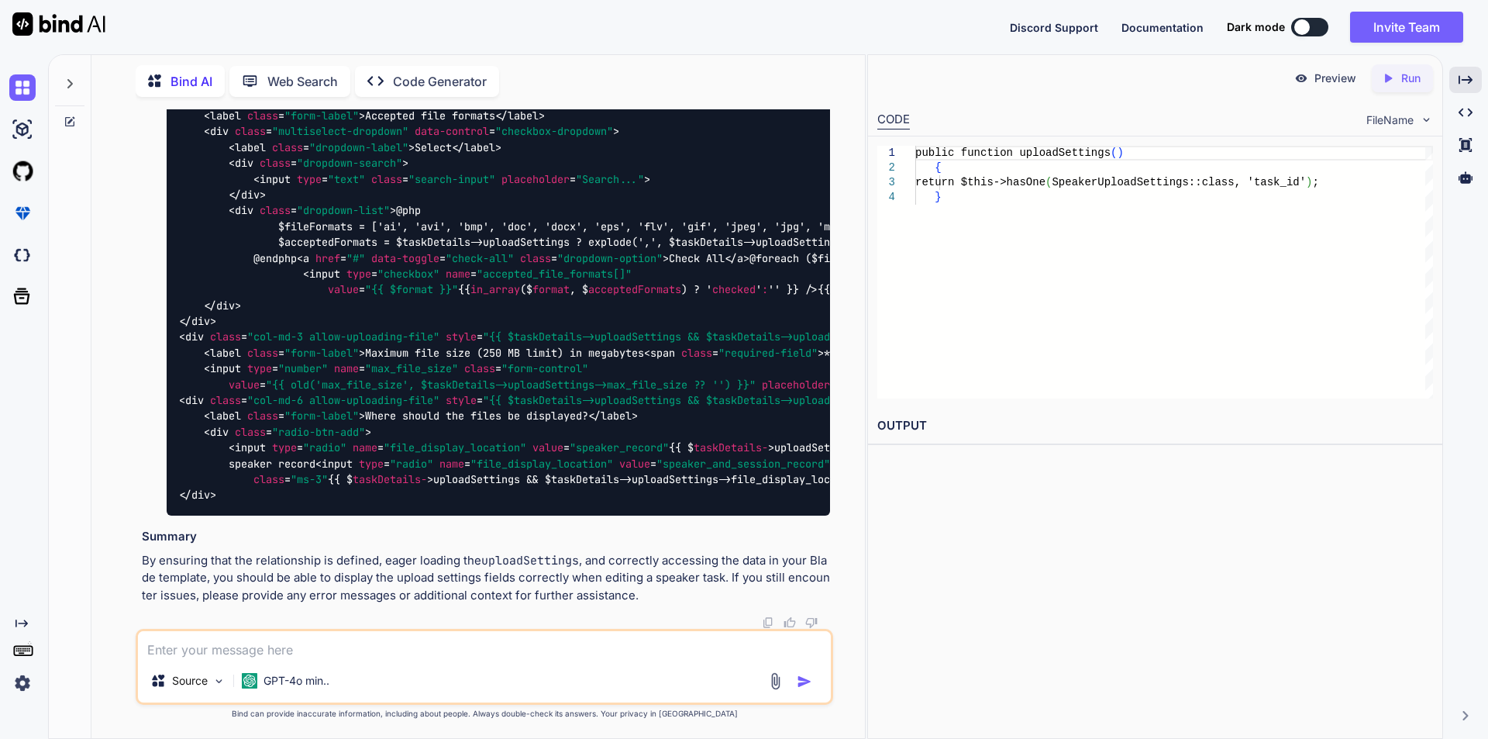
drag, startPoint x: 216, startPoint y: 481, endPoint x: 198, endPoint y: 274, distance: 207.0
click at [198, 274] on code "< div class = "col-md-12" > < label class = "form-label" > Allow speakers to up…" at bounding box center [988, 250] width 1619 height 506
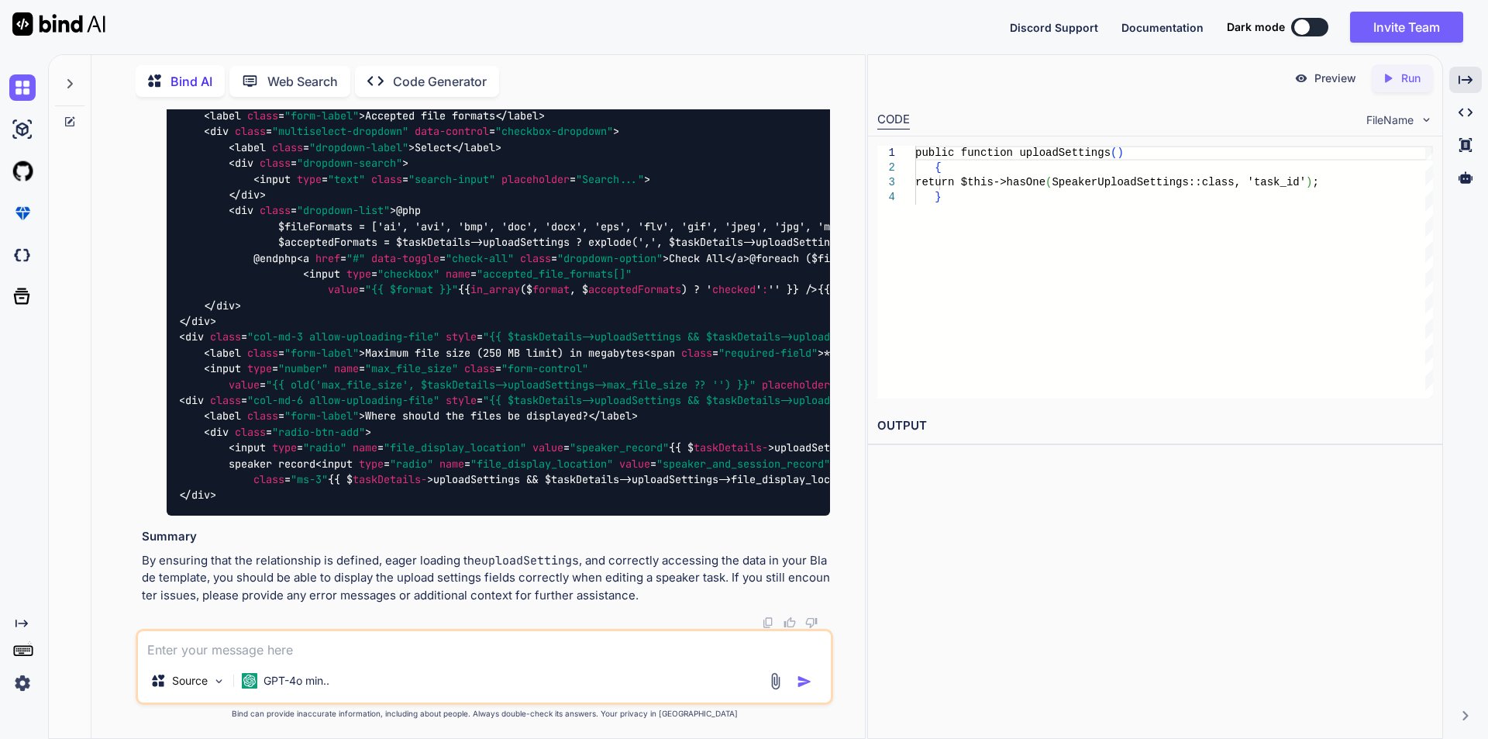
click at [685, 439] on div "< div class = "col-md-12" > < label class = "form-label" > Allow speakers to up…" at bounding box center [499, 250] width 664 height 531
click at [409, 652] on textarea at bounding box center [484, 645] width 693 height 28
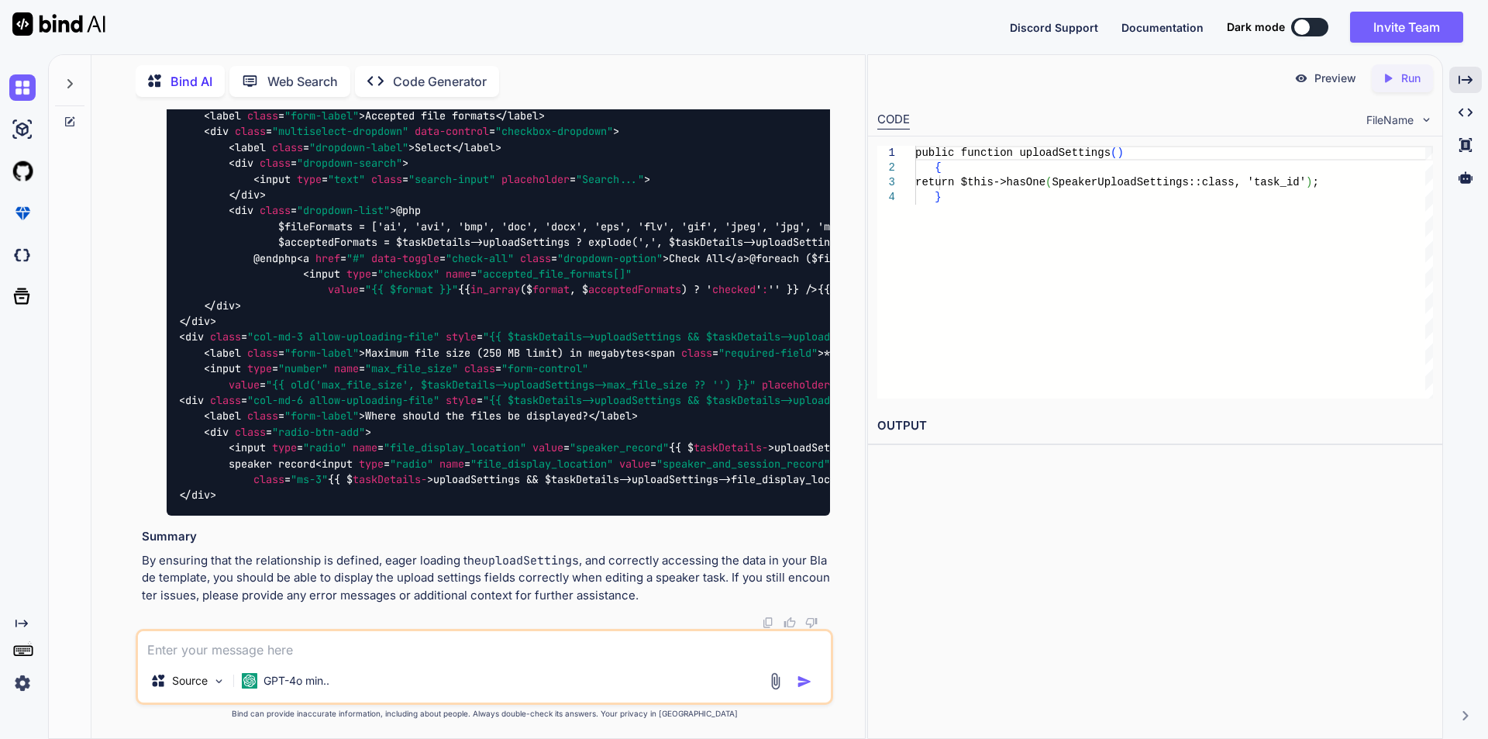
paste textarea "Property [allow_upload] does not exist on this collection instance."
type textarea "Property [allow_upload] does not exist on this collection instance."
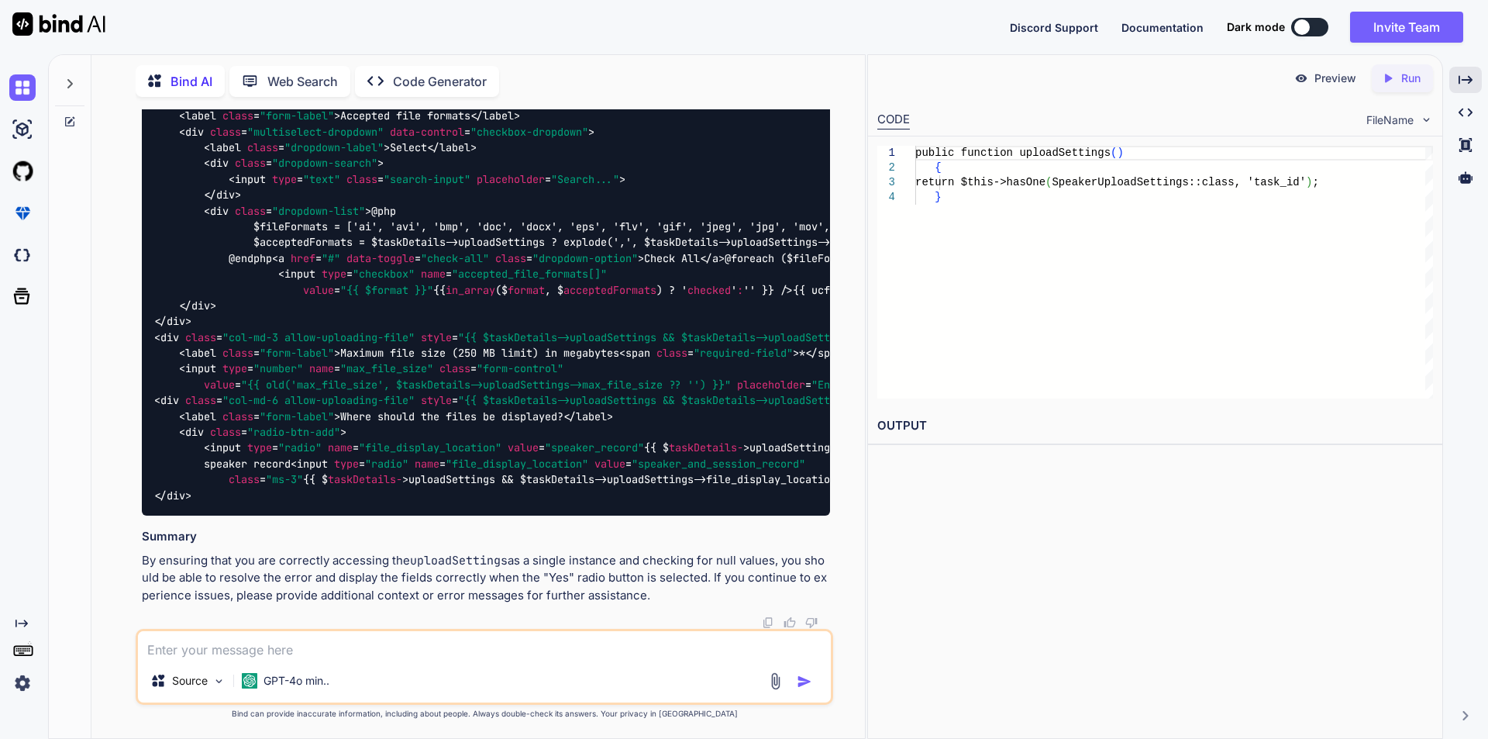
scroll to position [53402, 0]
click at [371, 660] on div "Source GPT-4o min.." at bounding box center [485, 667] width 698 height 76
click at [290, 649] on textarea at bounding box center [484, 645] width 693 height 28
paste textarea "$allowedSpeakers = $taskDetails->uploadSettings()->first(); dd($allowedSpeakers…"
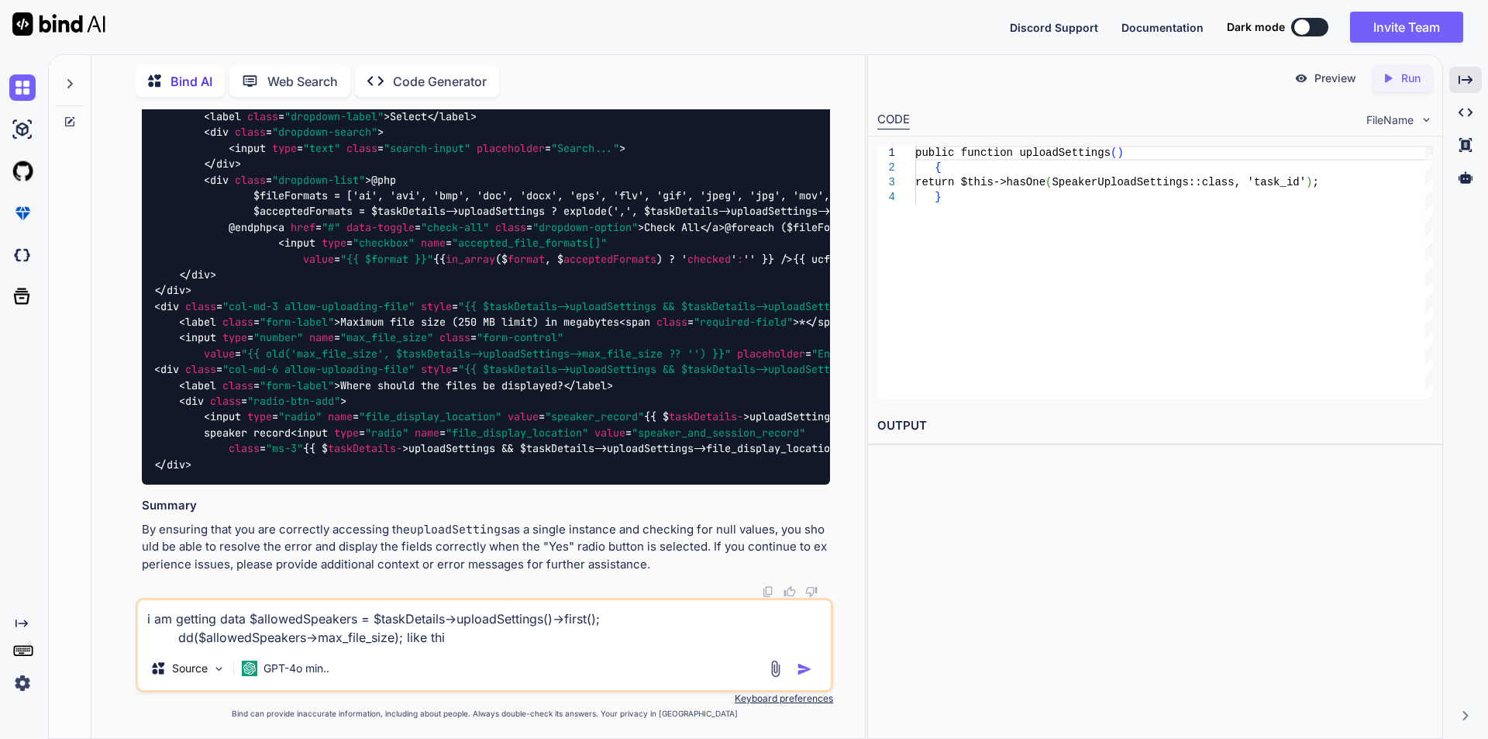
type textarea "i am getting data $allowedSpeakers = $taskDetails->uploadSettings()->first(); d…"
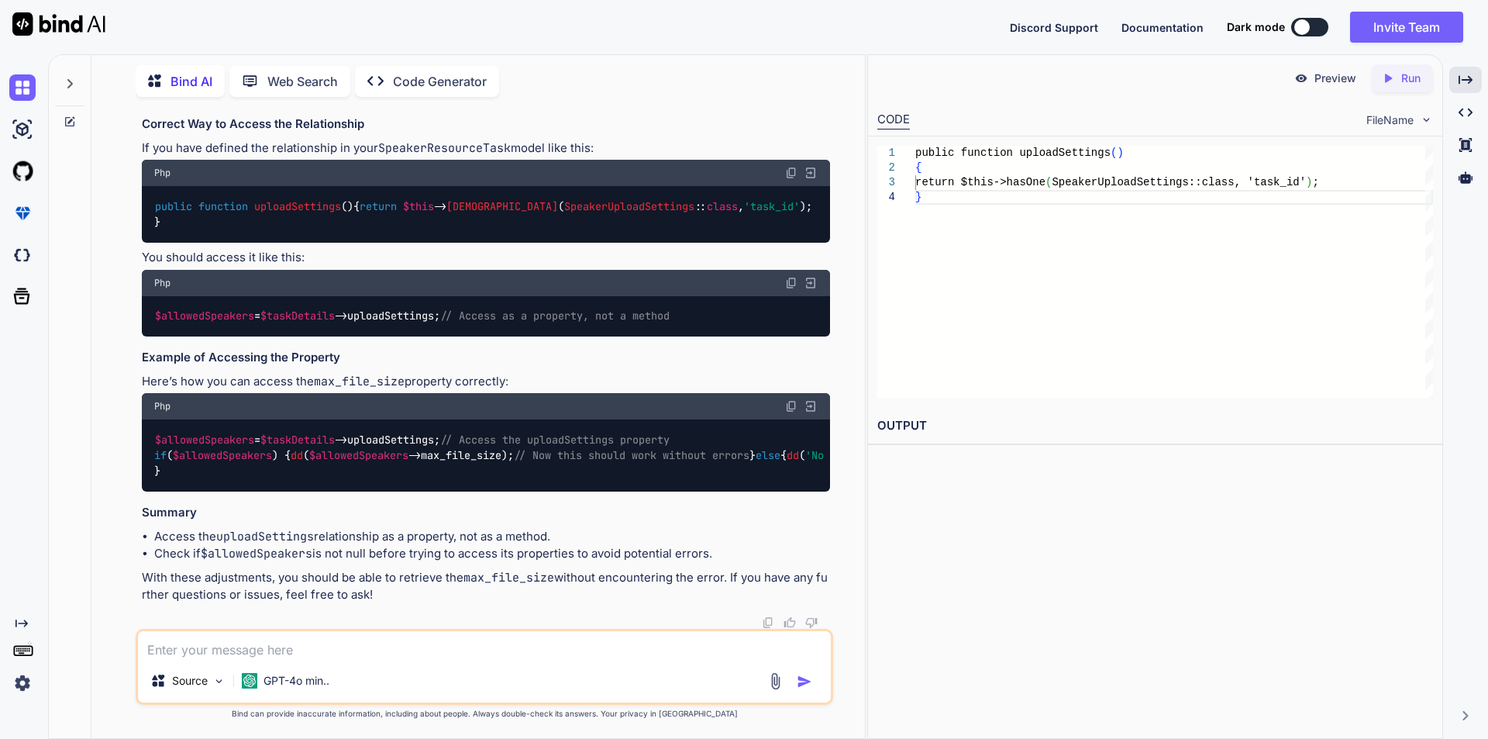
scroll to position [54407, 0]
click at [288, 658] on textarea at bounding box center [484, 645] width 693 height 28
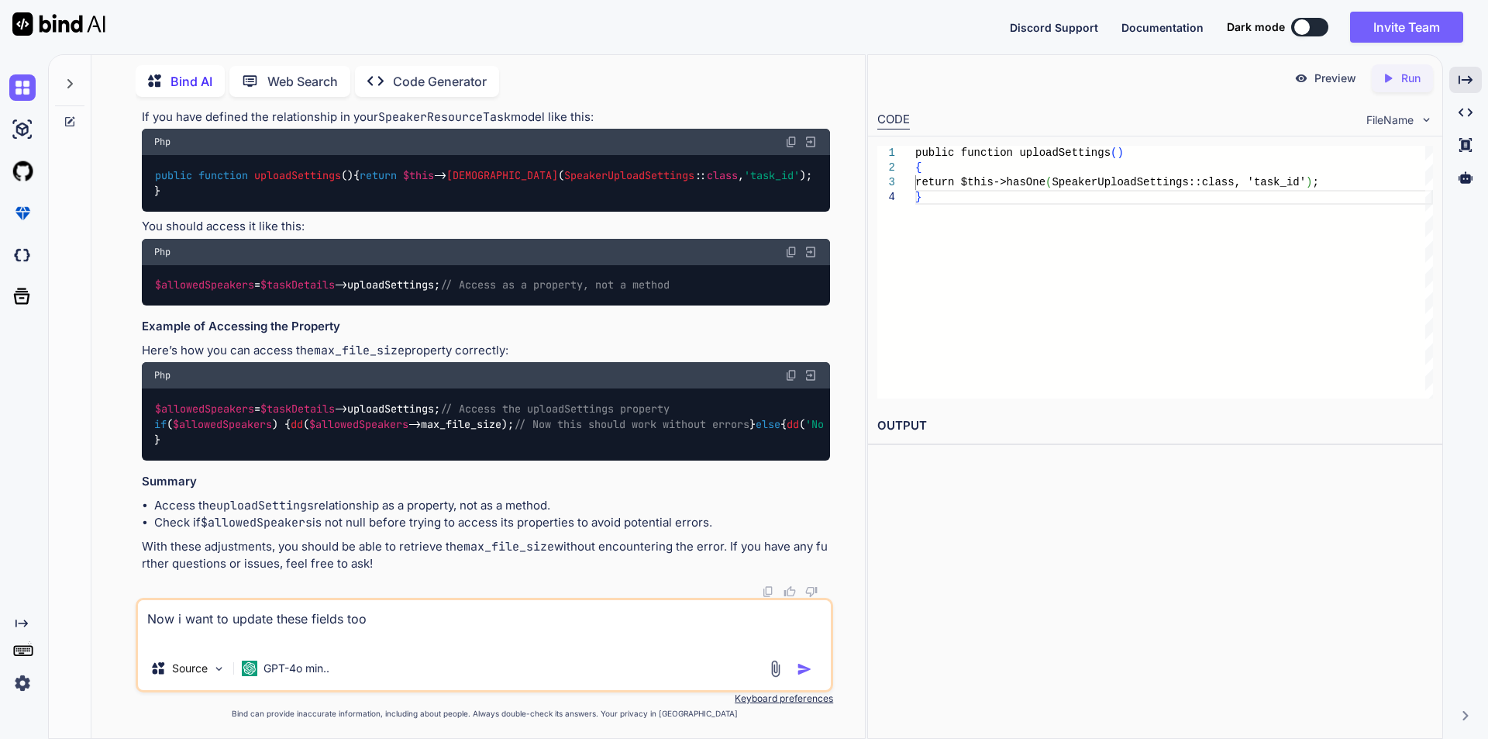
paste textarea "<div class="col-md-12"> <label class="form-label">Allow speakers to upload file…"
type textarea "Now i want to update these fields too <div class="col-md-12"> <label class="for…"
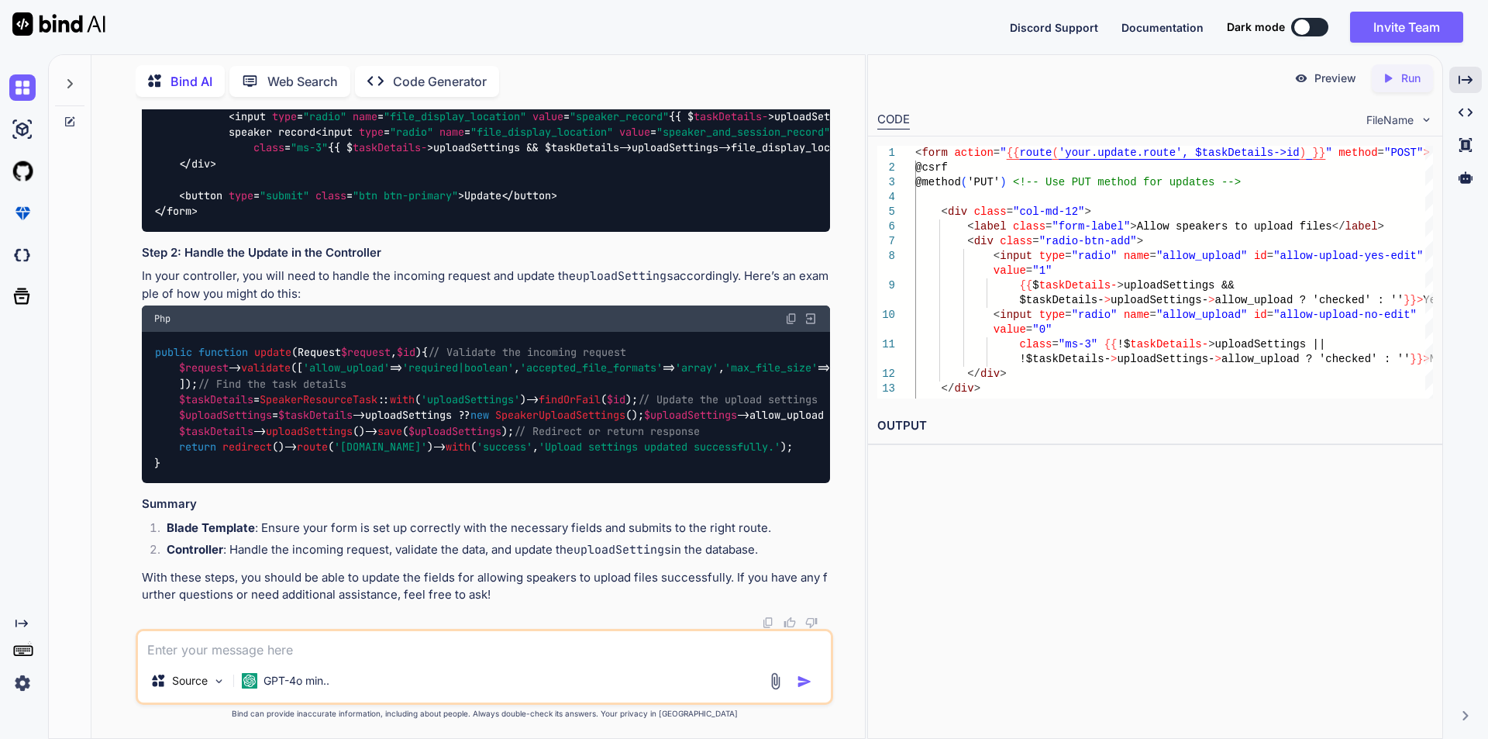
scroll to position [58115, 0]
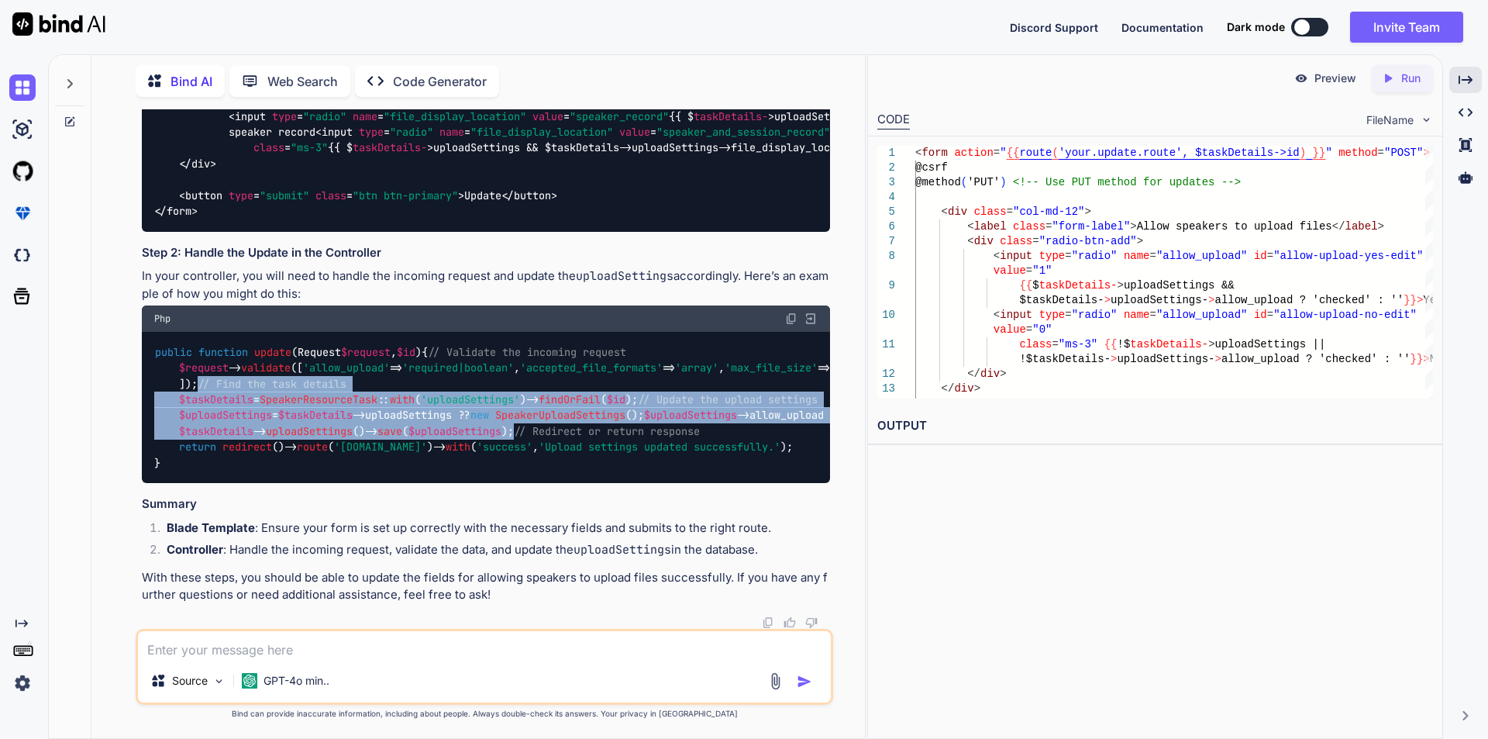
drag, startPoint x: 181, startPoint y: 197, endPoint x: 535, endPoint y: 383, distance: 400.1
click at [535, 383] on div "public function update ( Request $request , $id ) { // Validate the incoming re…" at bounding box center [486, 407] width 688 height 151
copy code "// Find the task details $taskDetails = SpeakerResourceTask :: with ( 'uploadSe…"
click at [251, 650] on textarea at bounding box center [484, 645] width 693 height 28
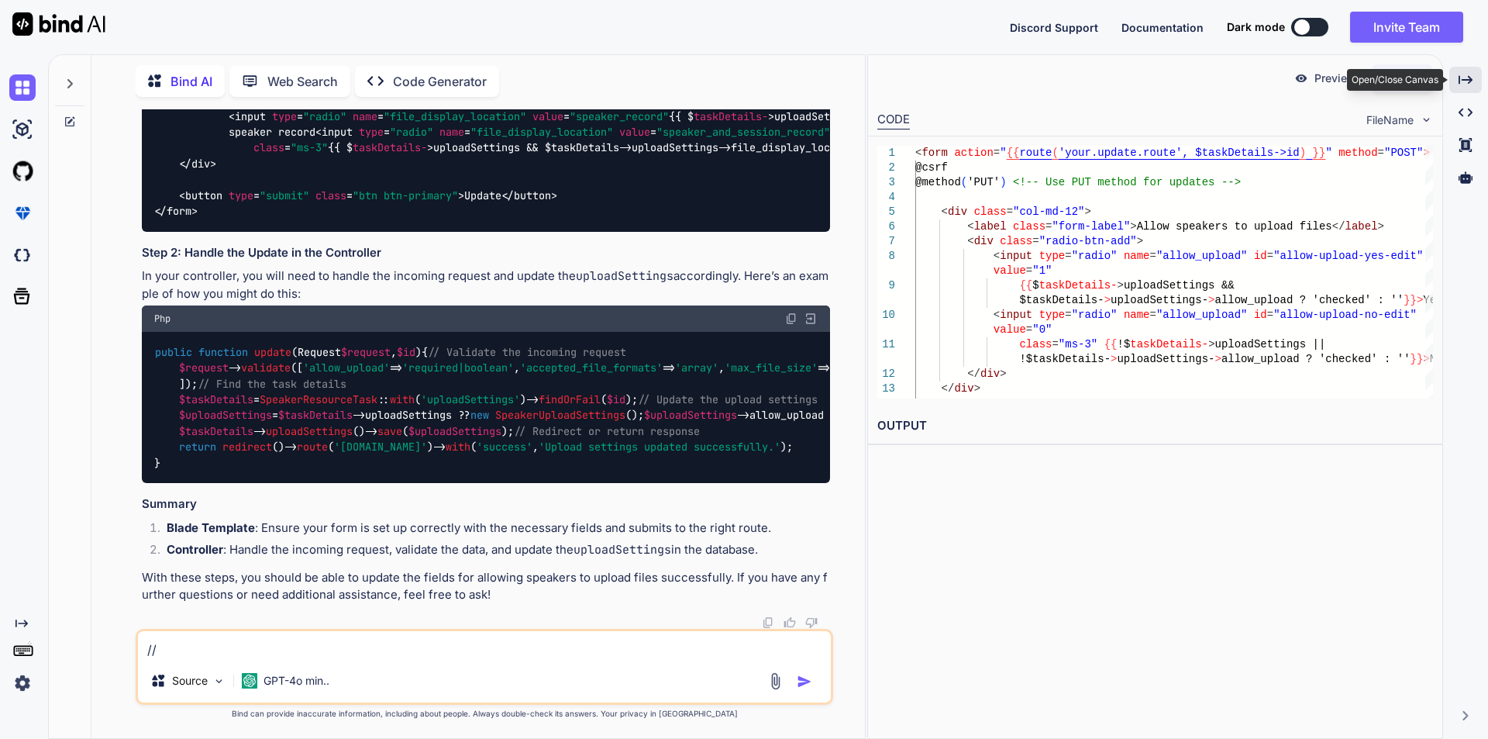
click at [1462, 74] on icon "Created with Pixso." at bounding box center [1466, 80] width 14 height 14
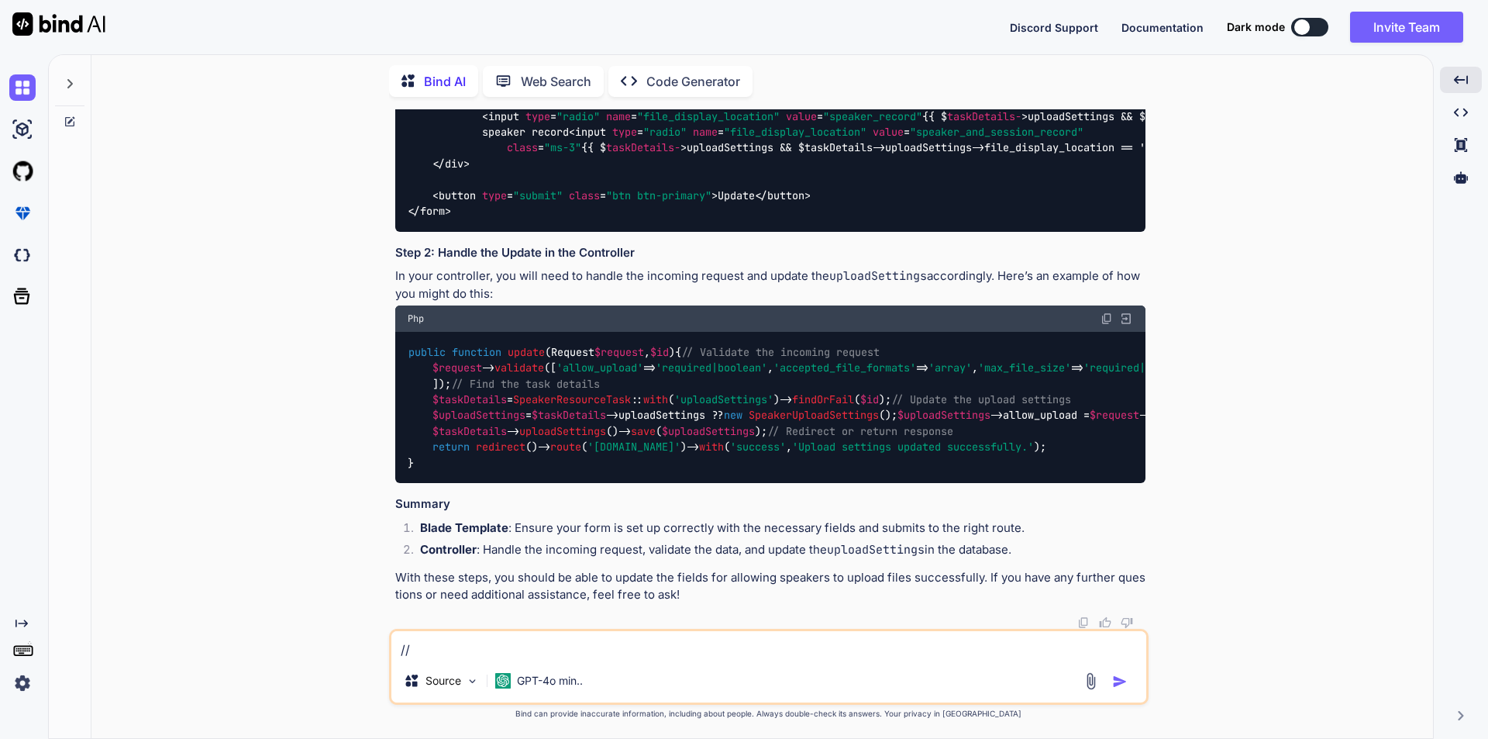
click at [493, 646] on textarea "//" at bounding box center [768, 645] width 755 height 28
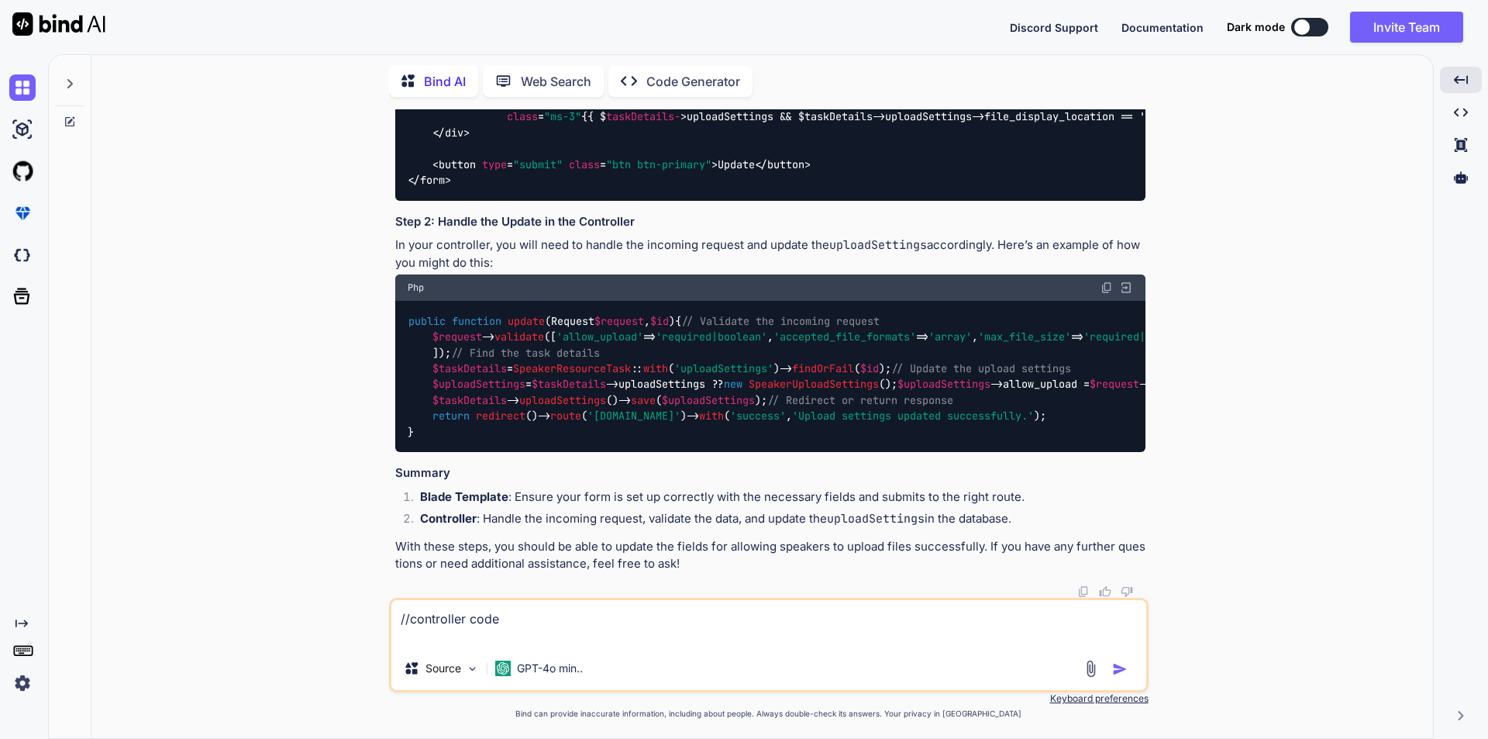
paste textarea "public function updateSpeakerTask(Request $request, $speakerTaskId) { Log::info…"
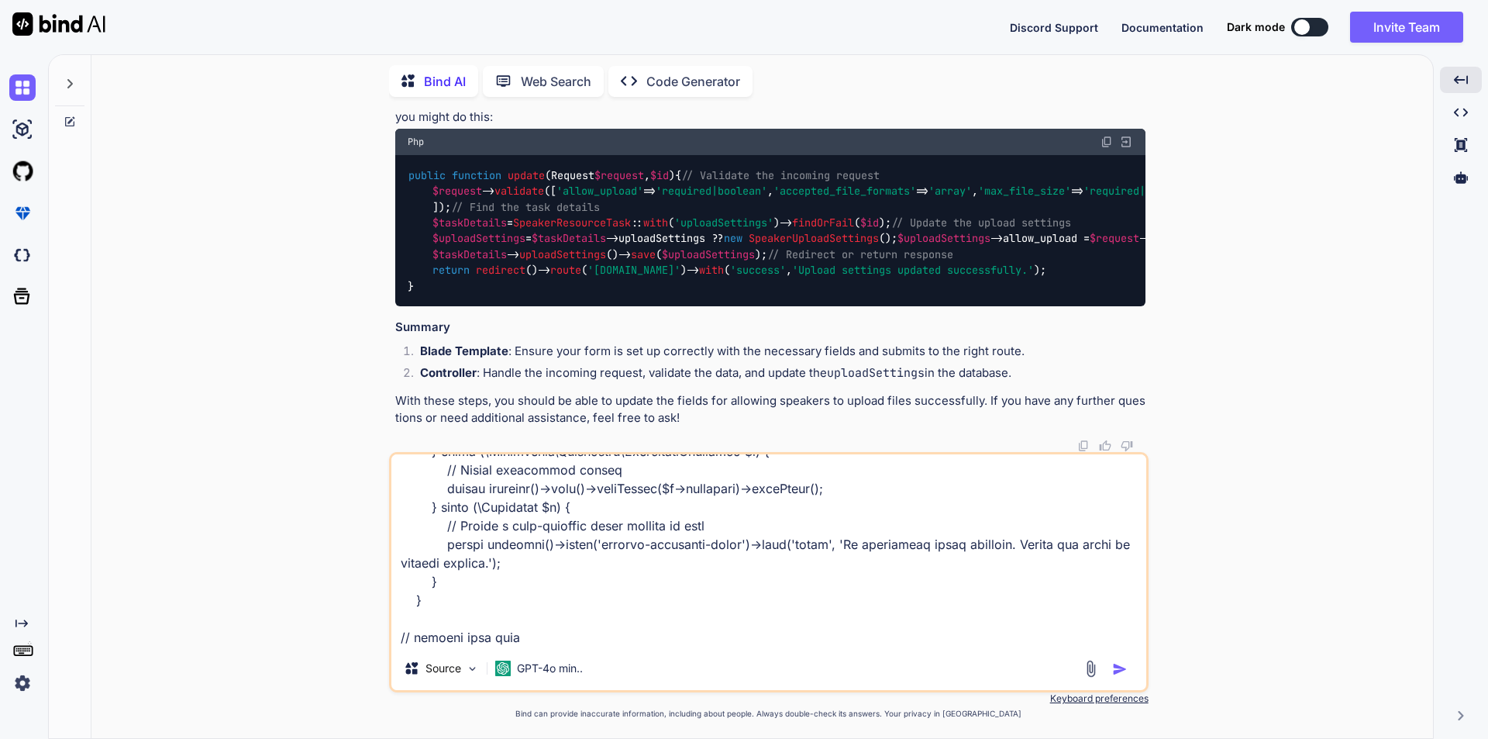
scroll to position [710, 0]
click at [460, 636] on textarea at bounding box center [768, 550] width 755 height 192
paste textarea "public function updateSpeakerTask(array $validatedData, Request $request, $spea…"
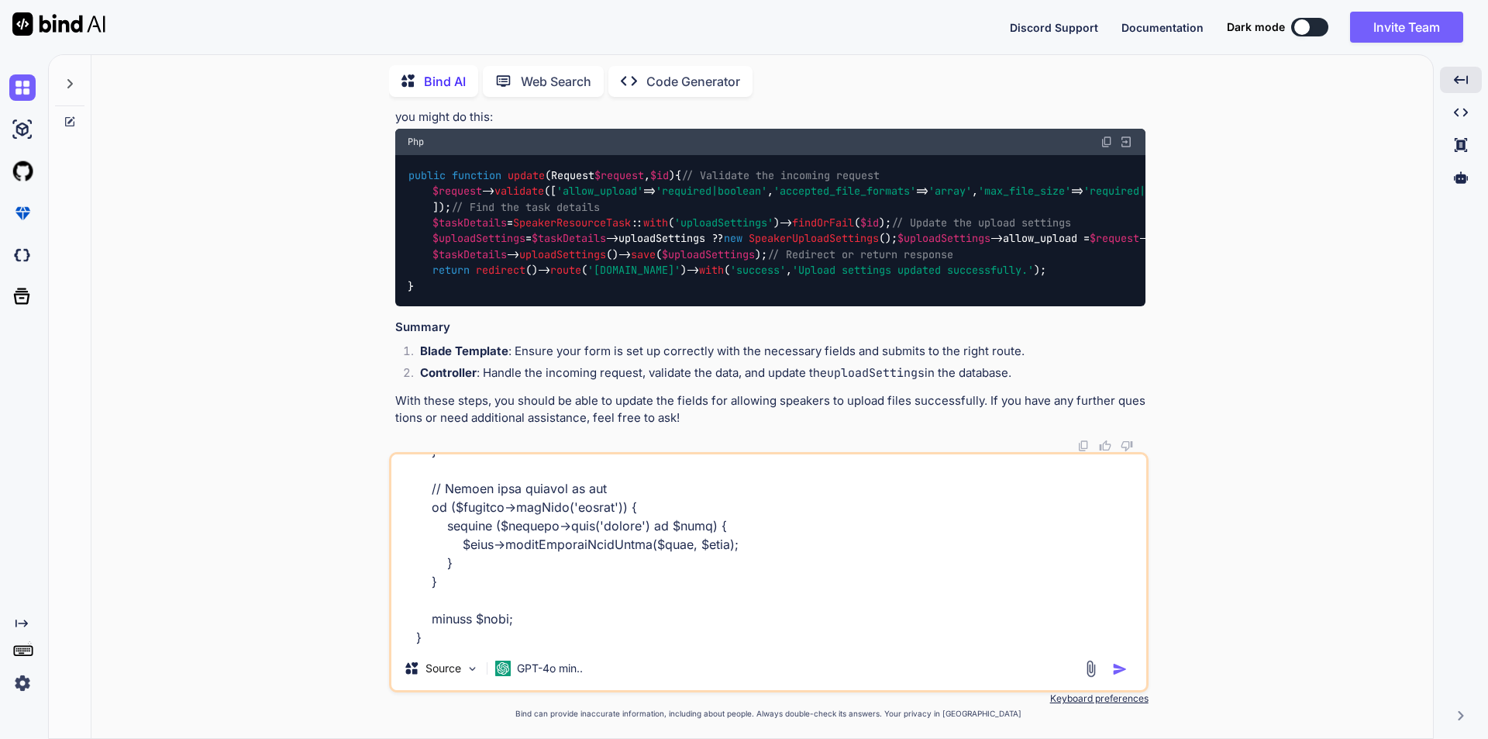
scroll to position [2476, 0]
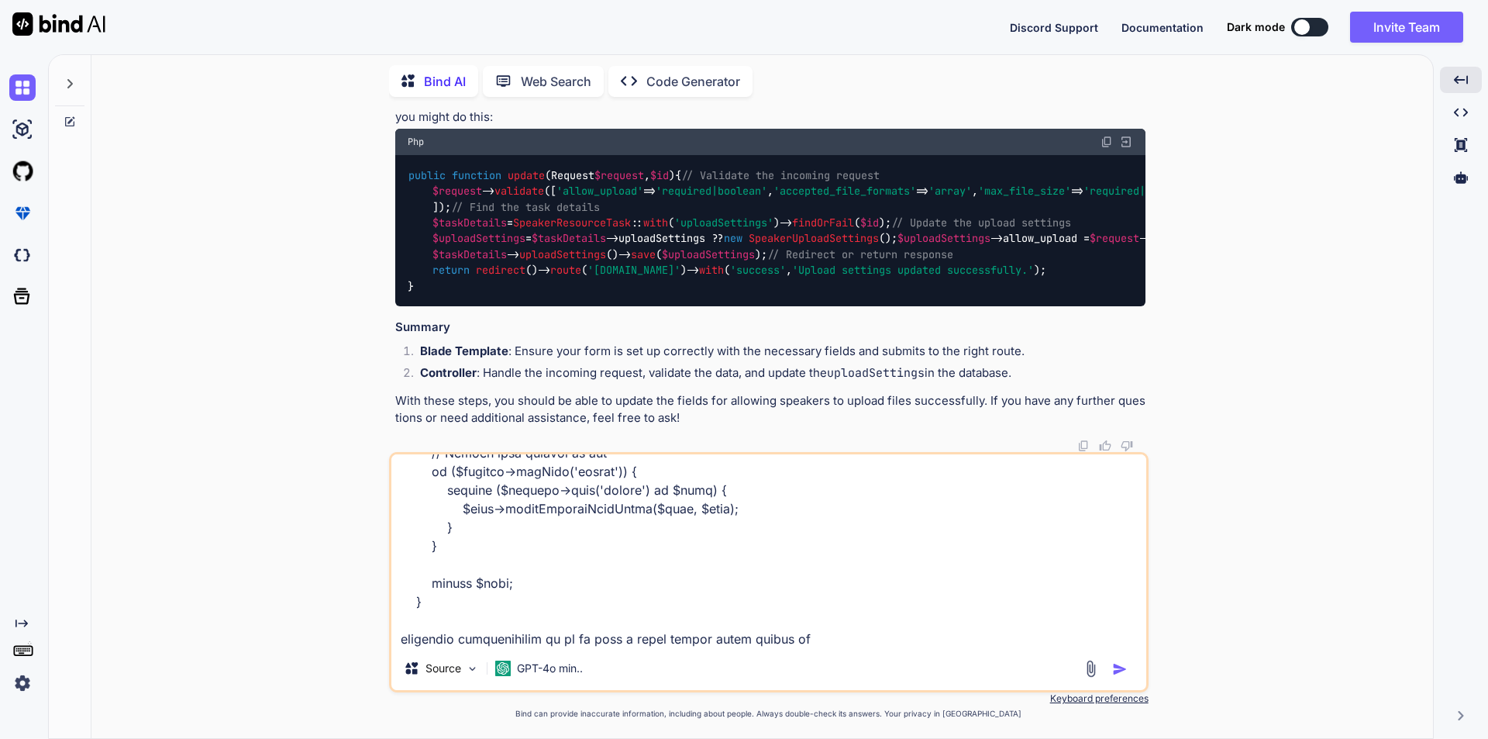
type textarea "//controller code public function updateSpeakerTask(Request $request, $speakerT…"
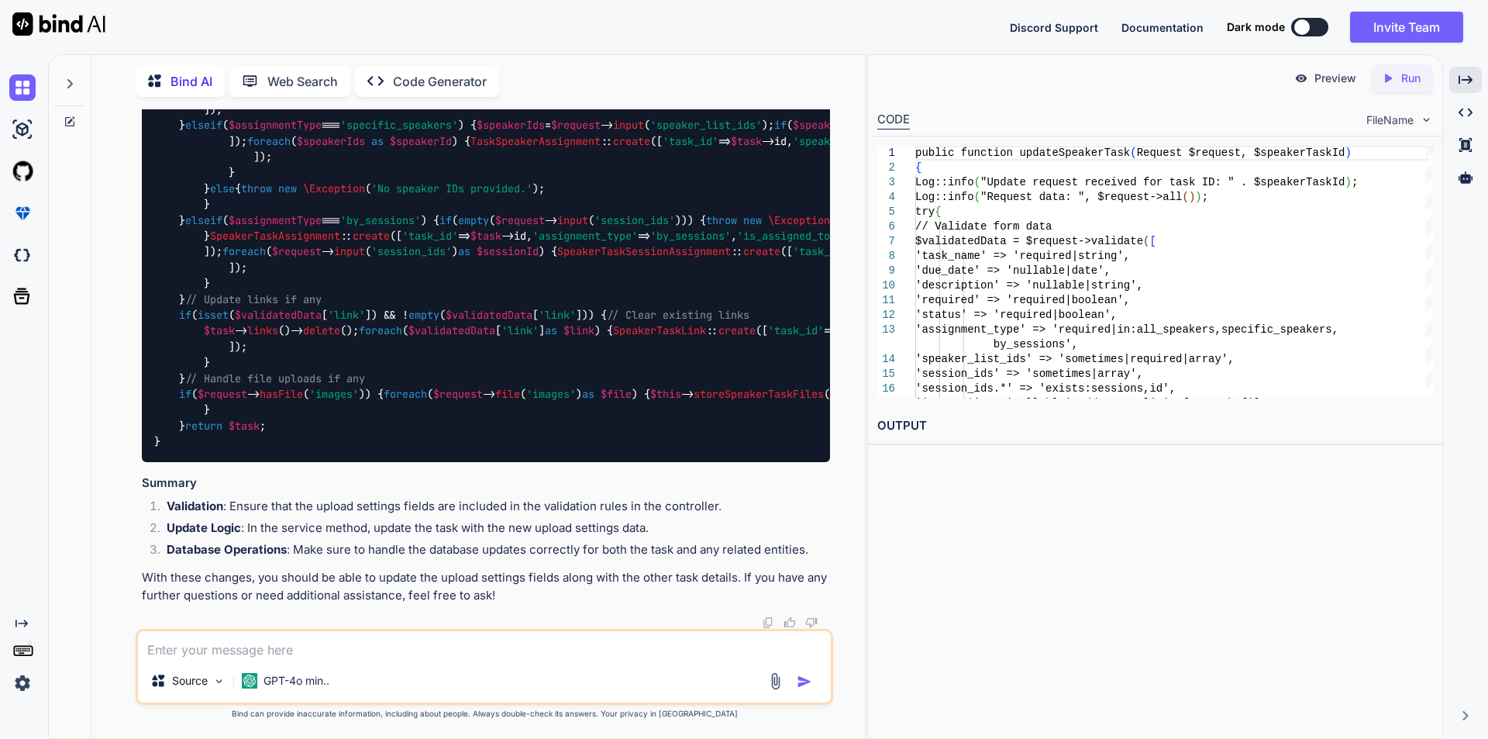
scroll to position [59390, 0]
drag, startPoint x: 793, startPoint y: 299, endPoint x: 800, endPoint y: 381, distance: 82.5
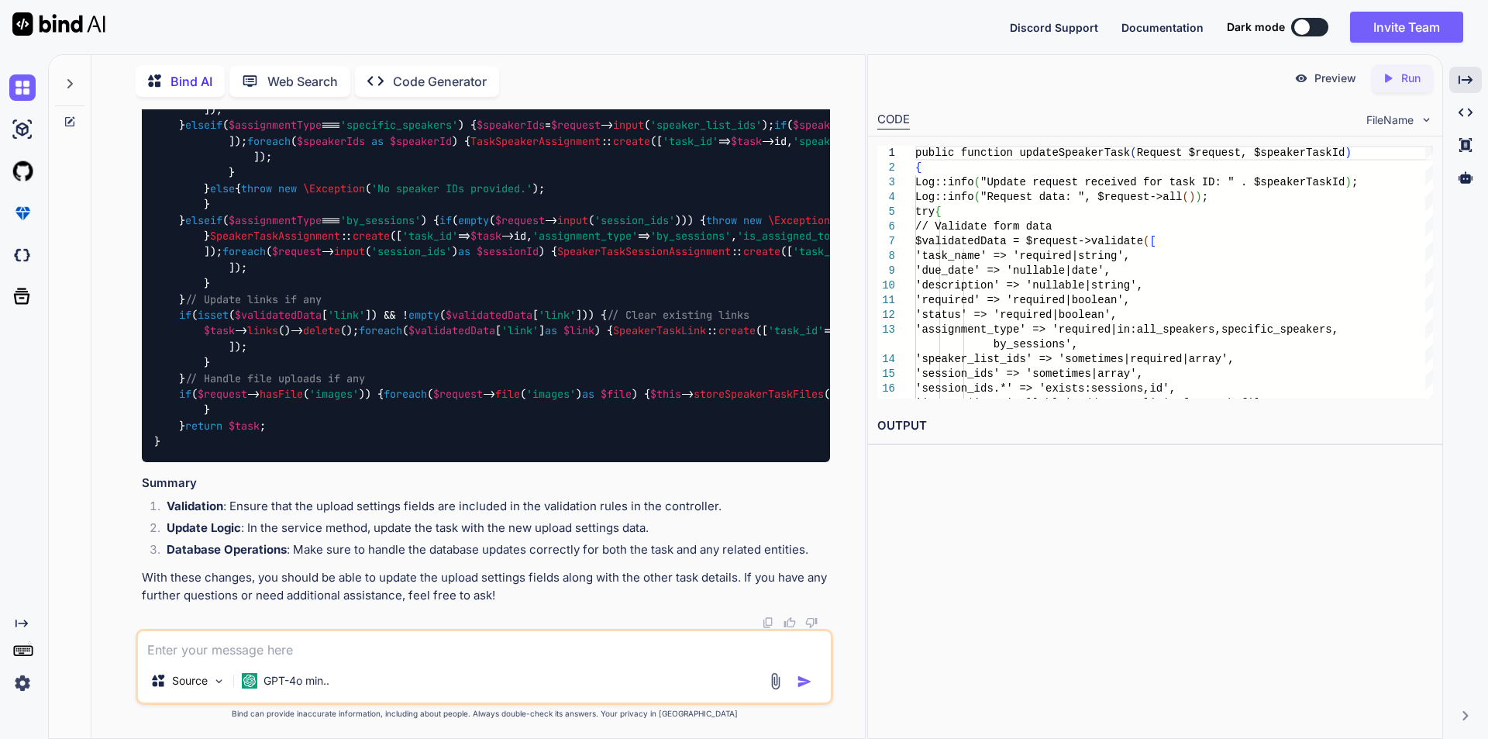
drag, startPoint x: 792, startPoint y: 260, endPoint x: 1112, endPoint y: 300, distance: 321.9
click at [249, 653] on textarea at bounding box center [484, 645] width 693 height 28
paste textarea "[[DATE] 15:05:10] [DOMAIN_NAME]: Update request received for task ID: 89 [[DATE…"
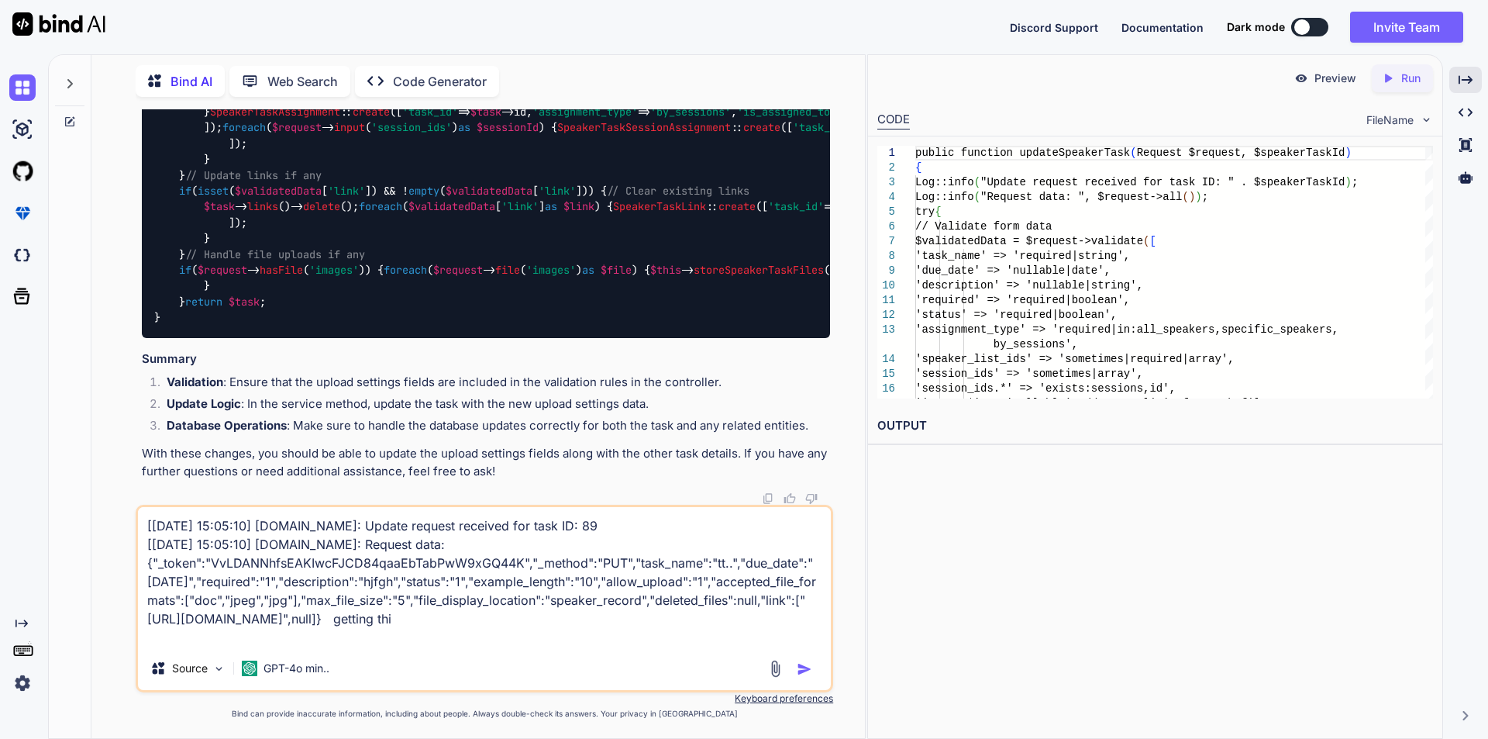
type textarea "[[DATE] 15:05:10] [DOMAIN_NAME]: Update request received for task ID: 89 [[DATE…"
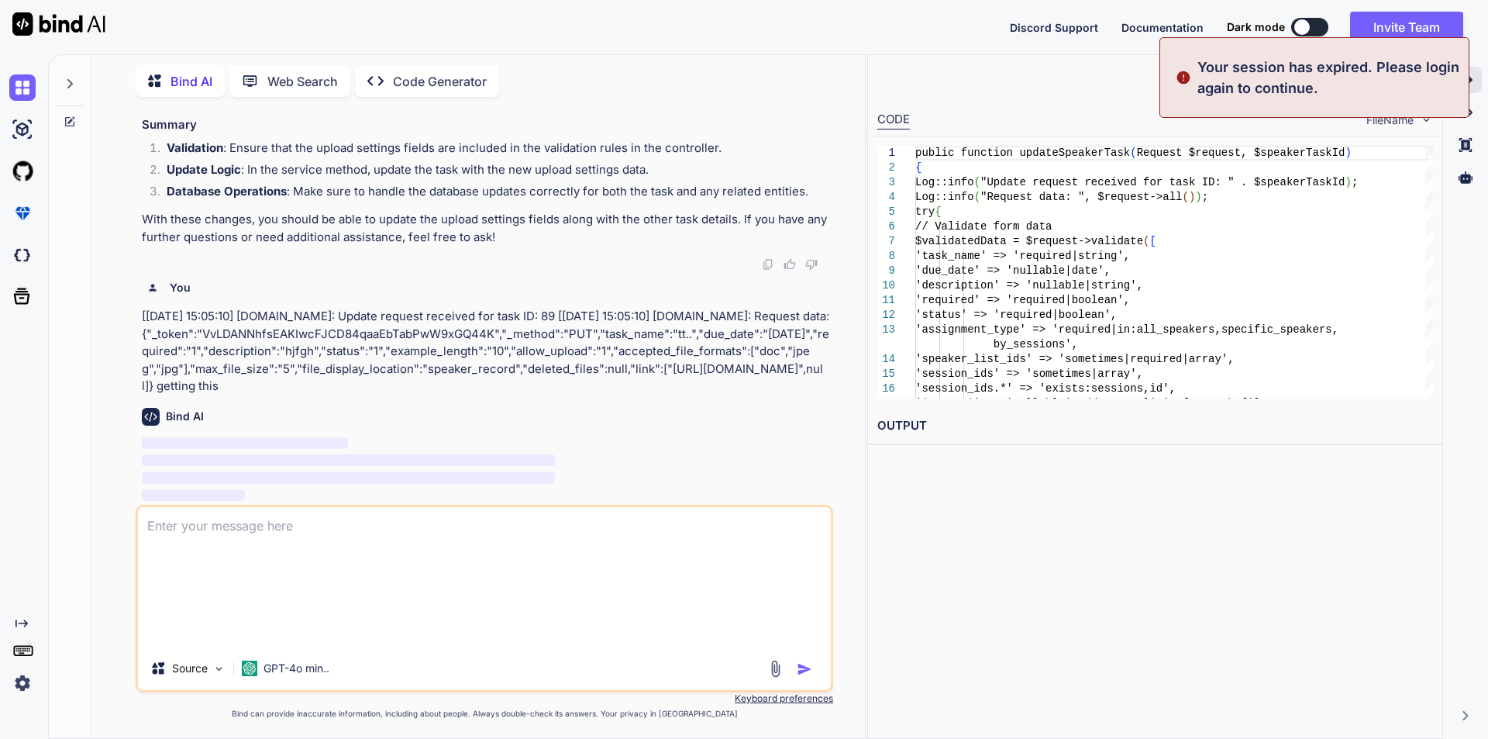
scroll to position [0, 0]
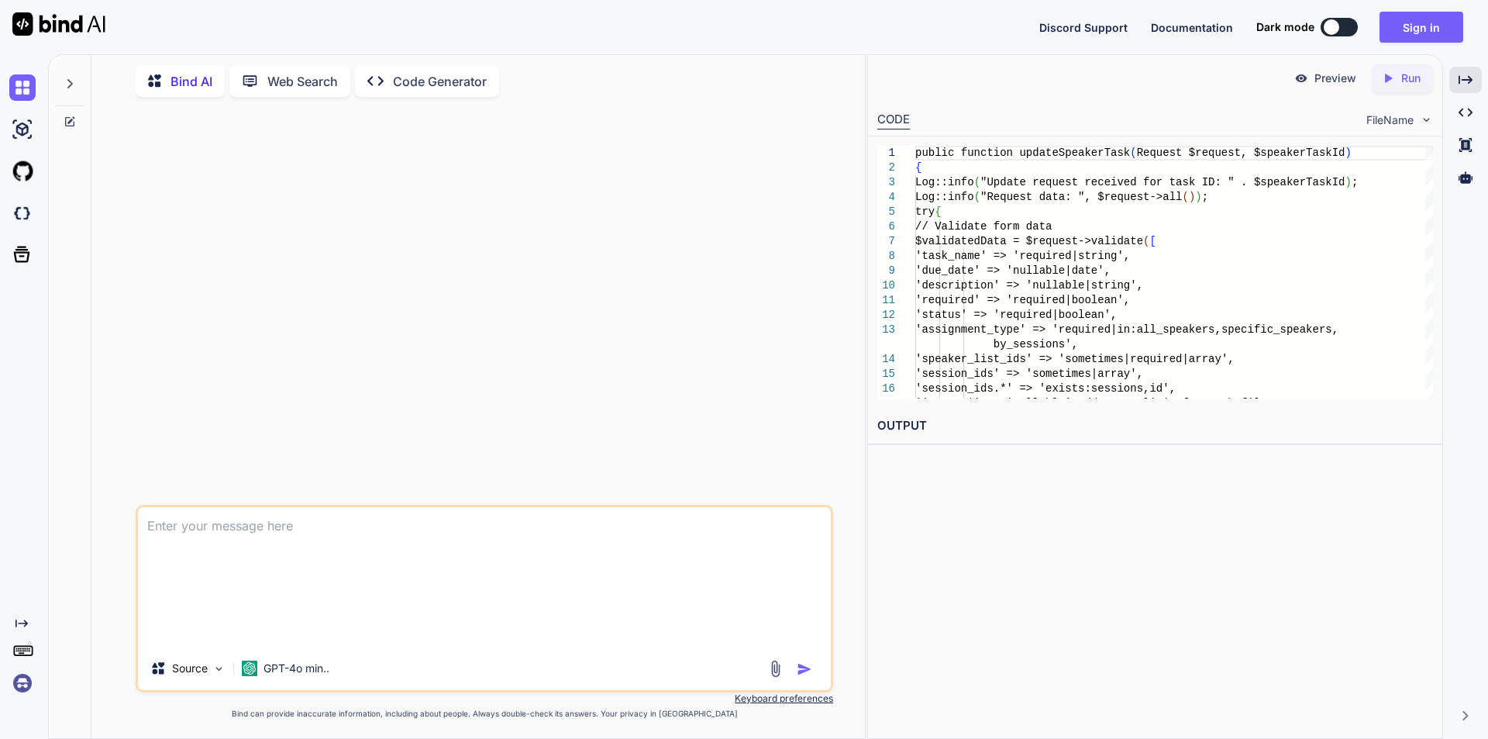
type textarea "[[DATE] 15:05:10] [DOMAIN_NAME]: Update request received for task ID: 89 [[DATE…"
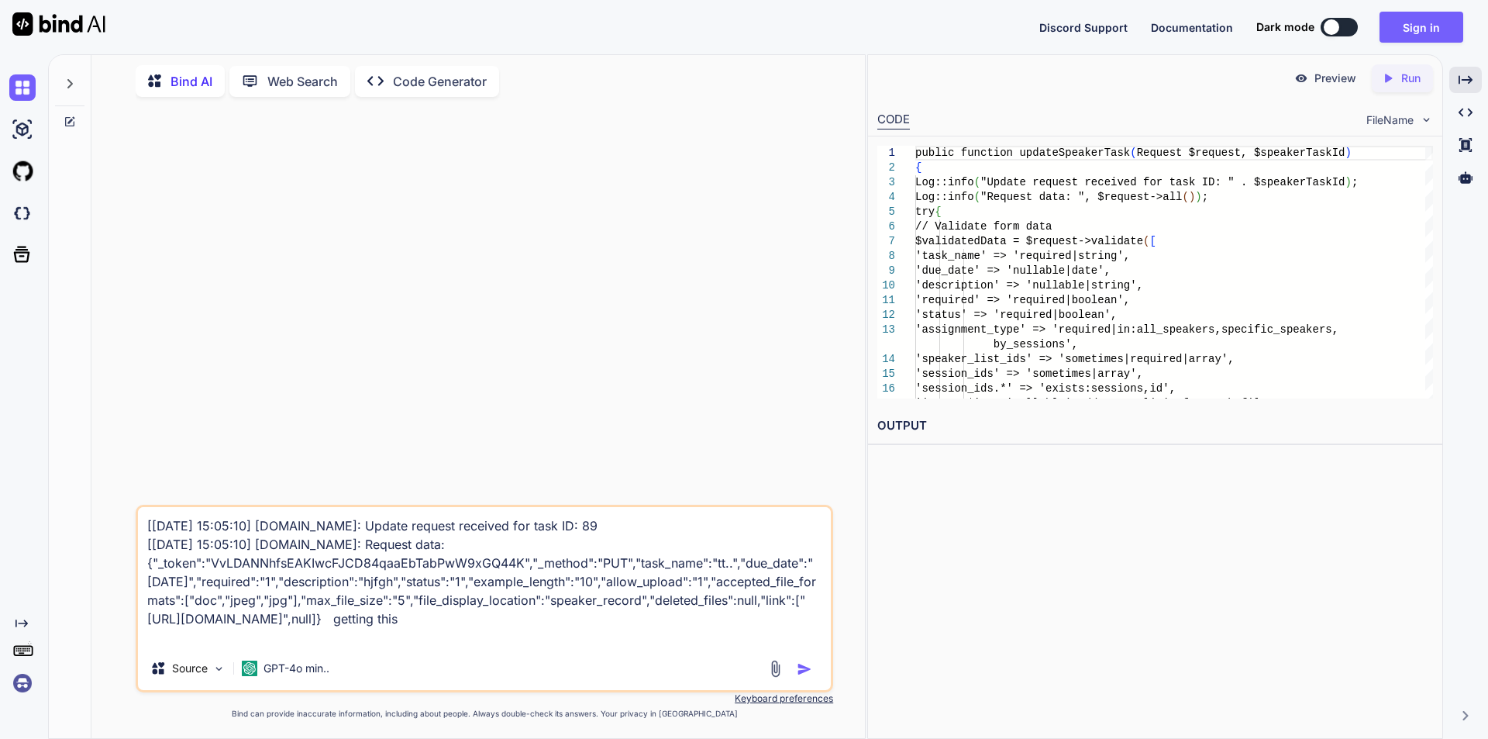
click at [803, 671] on img "button" at bounding box center [805, 669] width 16 height 16
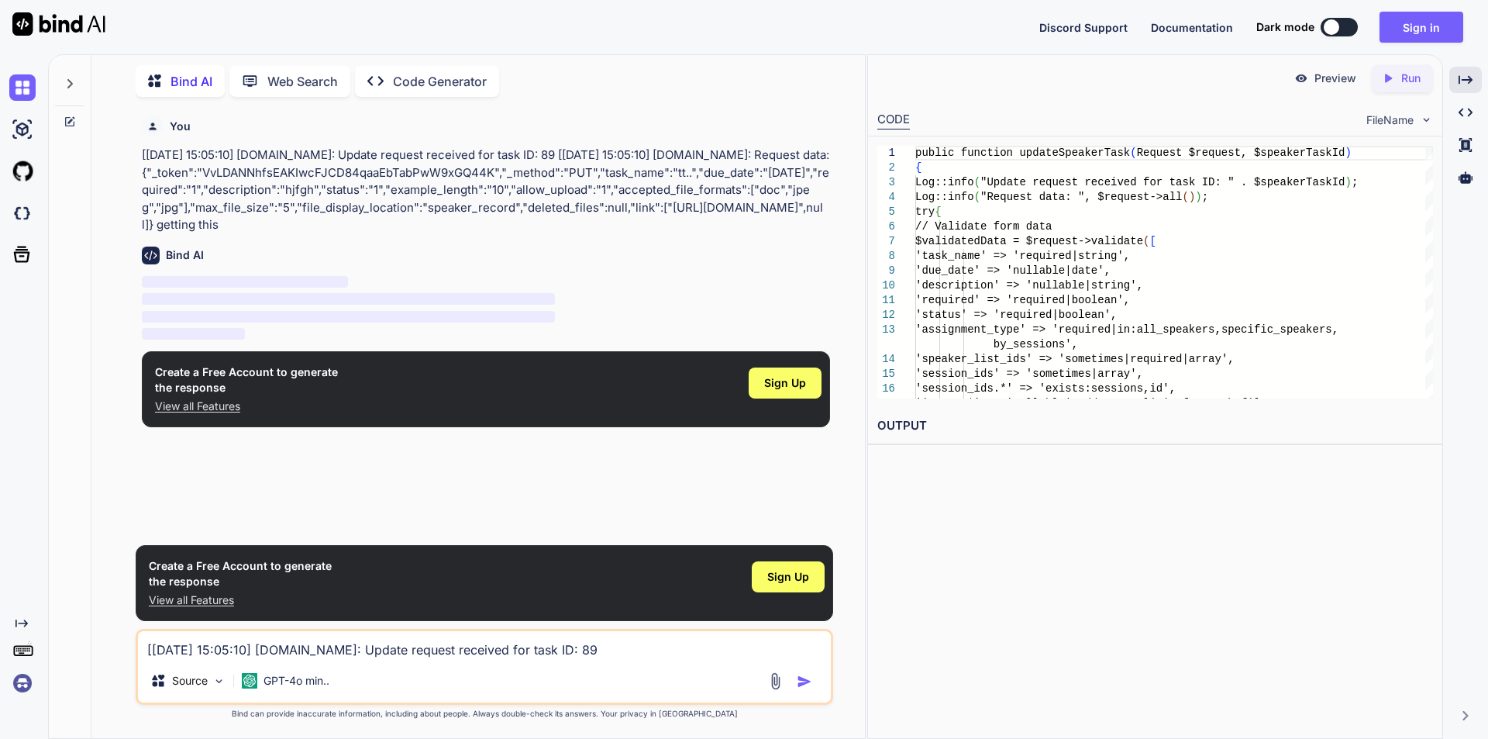
click at [210, 405] on p "View all Features" at bounding box center [246, 406] width 183 height 16
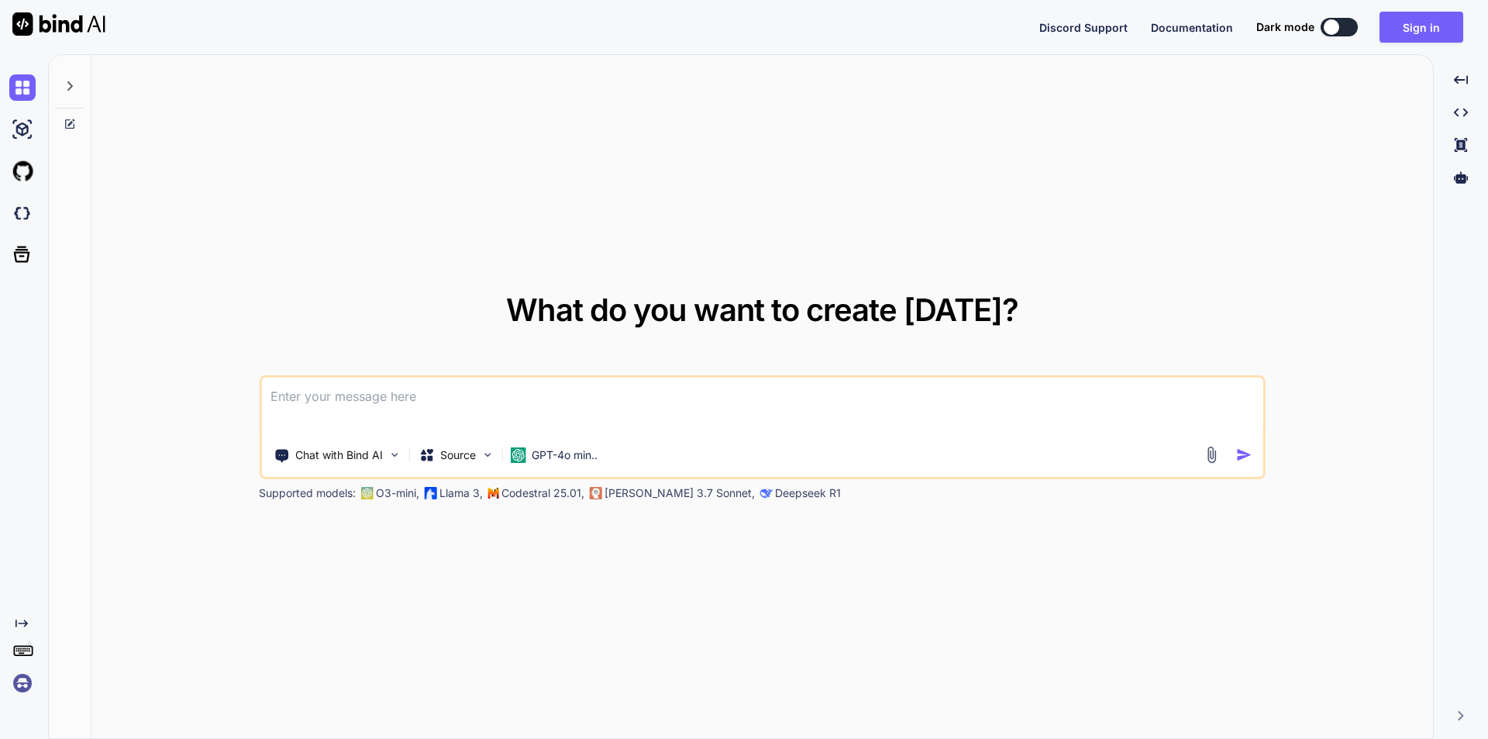
click at [485, 403] on textarea at bounding box center [762, 406] width 1002 height 57
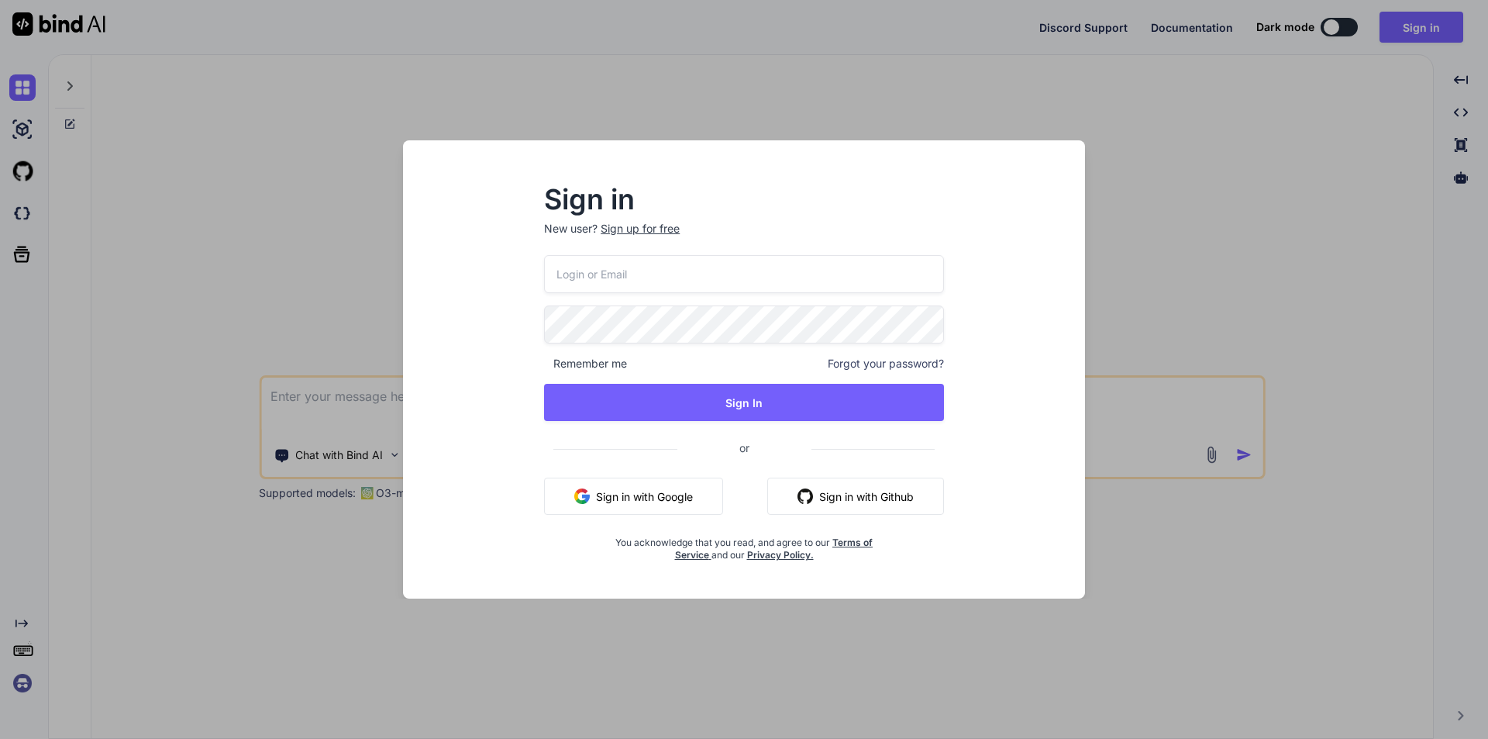
click at [1212, 157] on div "Sign in New user? Sign up for free Remember me Forgot your password? Sign In or…" at bounding box center [744, 369] width 1488 height 739
